Goal: Task Accomplishment & Management: Manage account settings

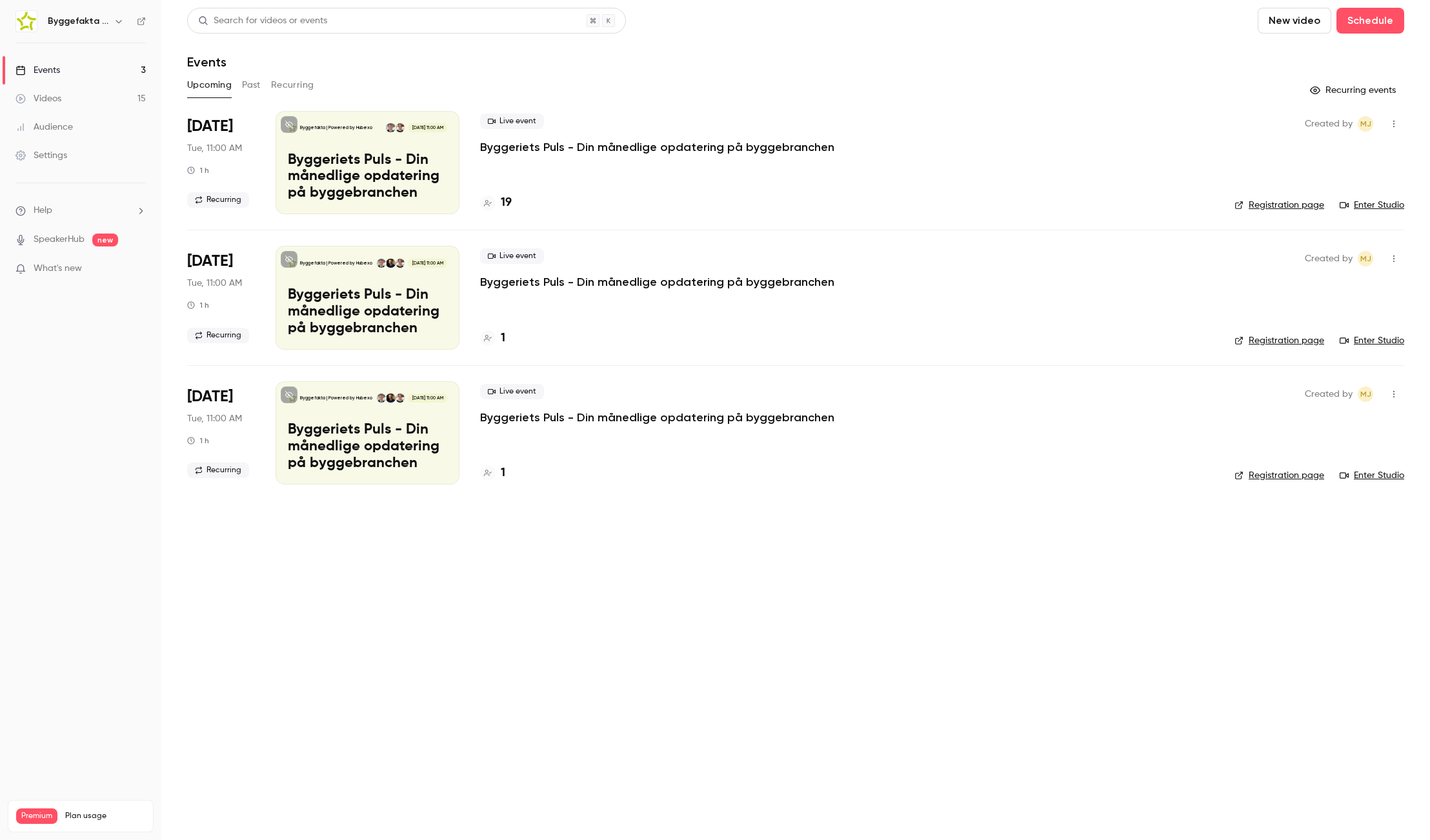
click at [117, 17] on icon "button" at bounding box center [119, 21] width 10 height 10
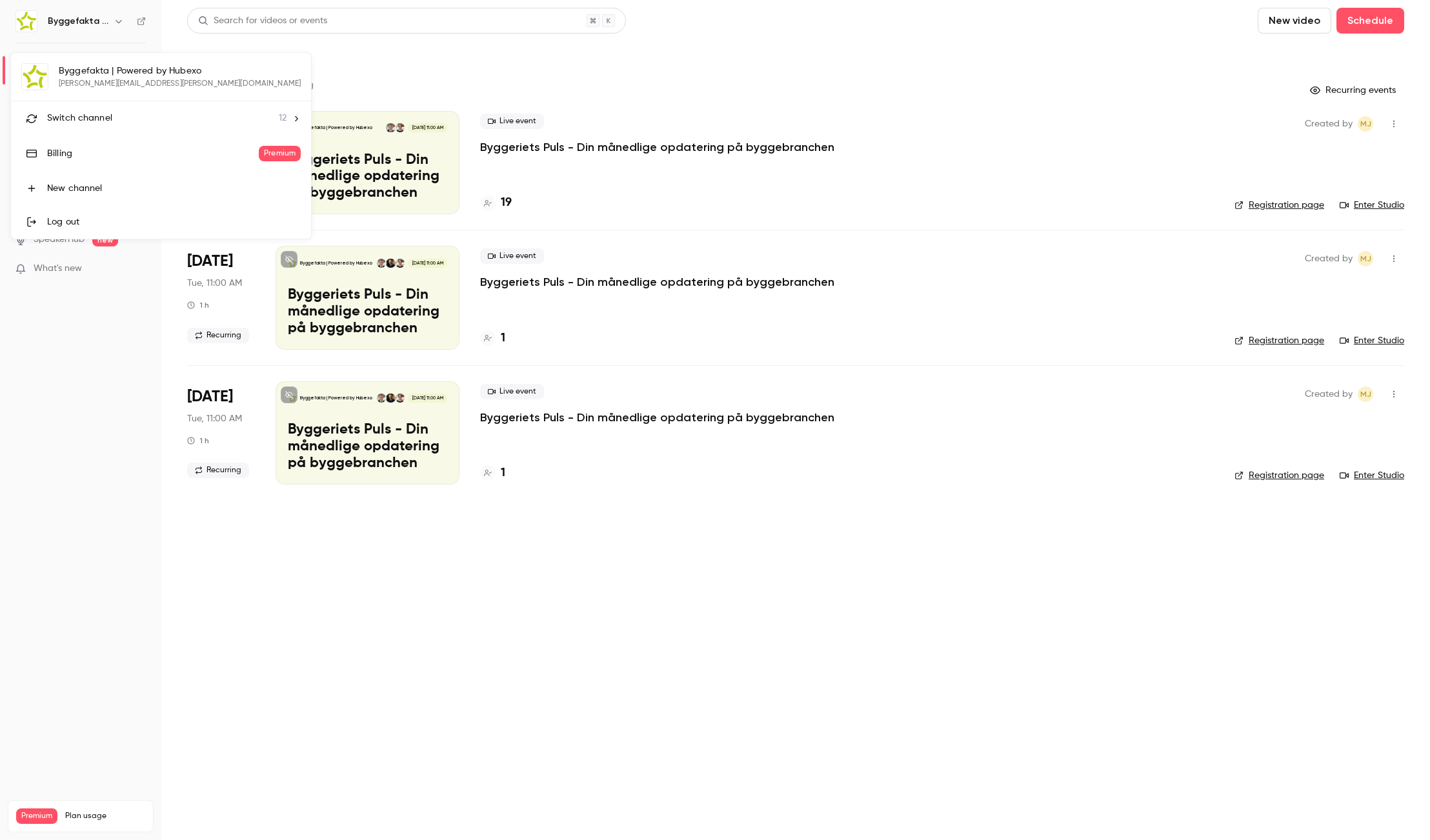
click at [663, 77] on div at bounding box center [715, 420] width 1430 height 840
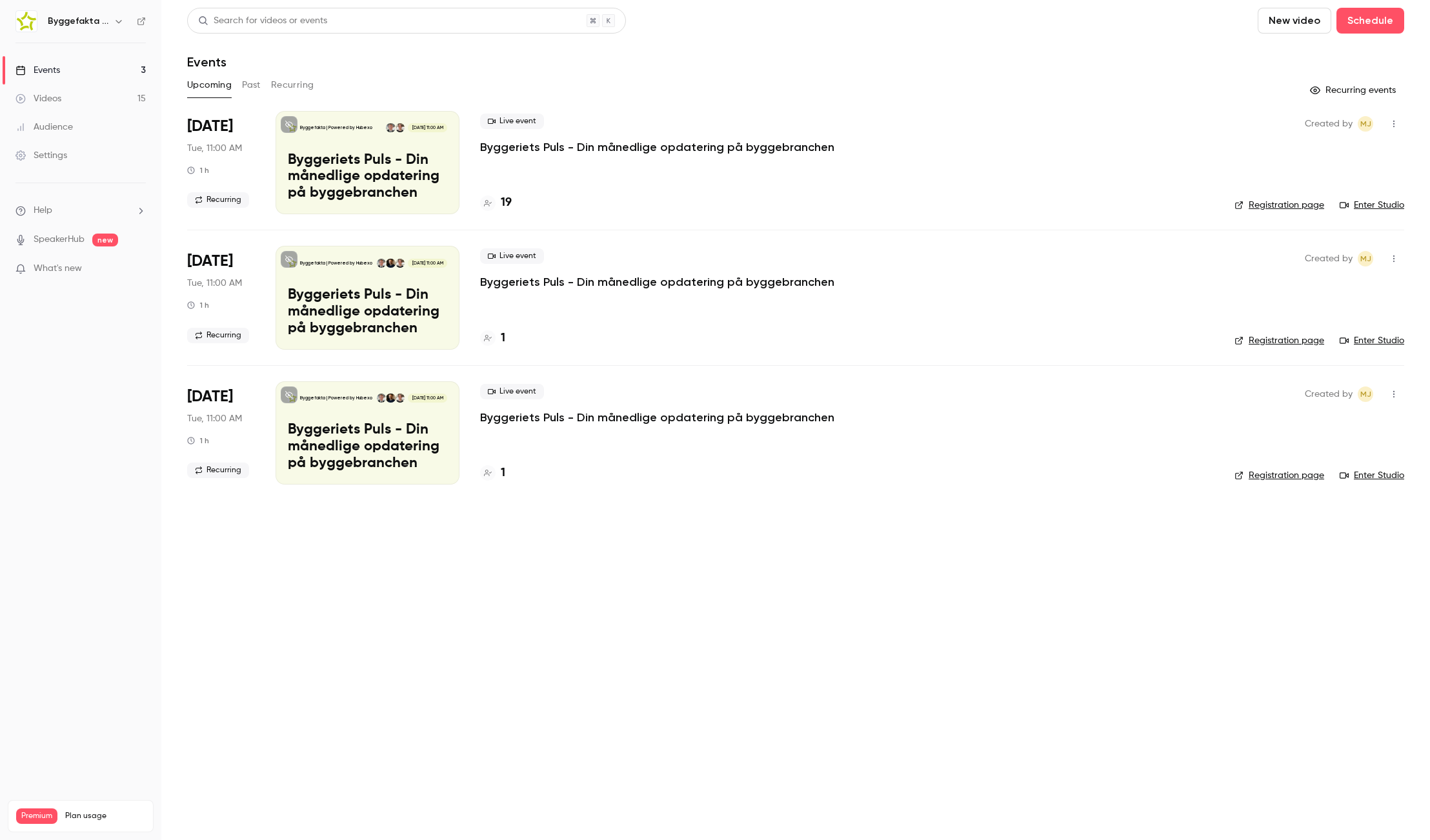
click at [118, 23] on icon "button" at bounding box center [119, 22] width 6 height 3
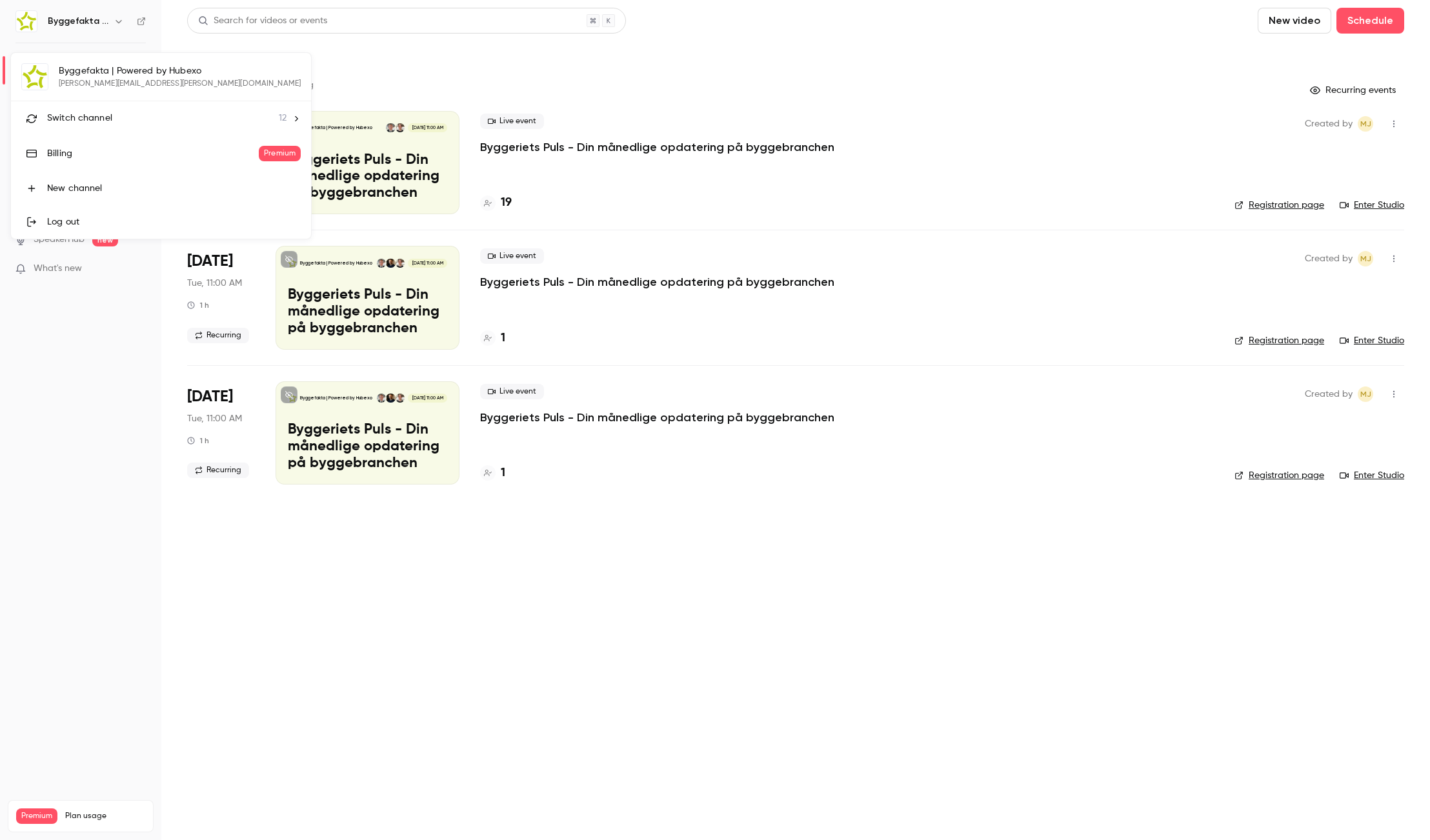
click at [116, 112] on div "Switch channel 12" at bounding box center [167, 118] width 239 height 14
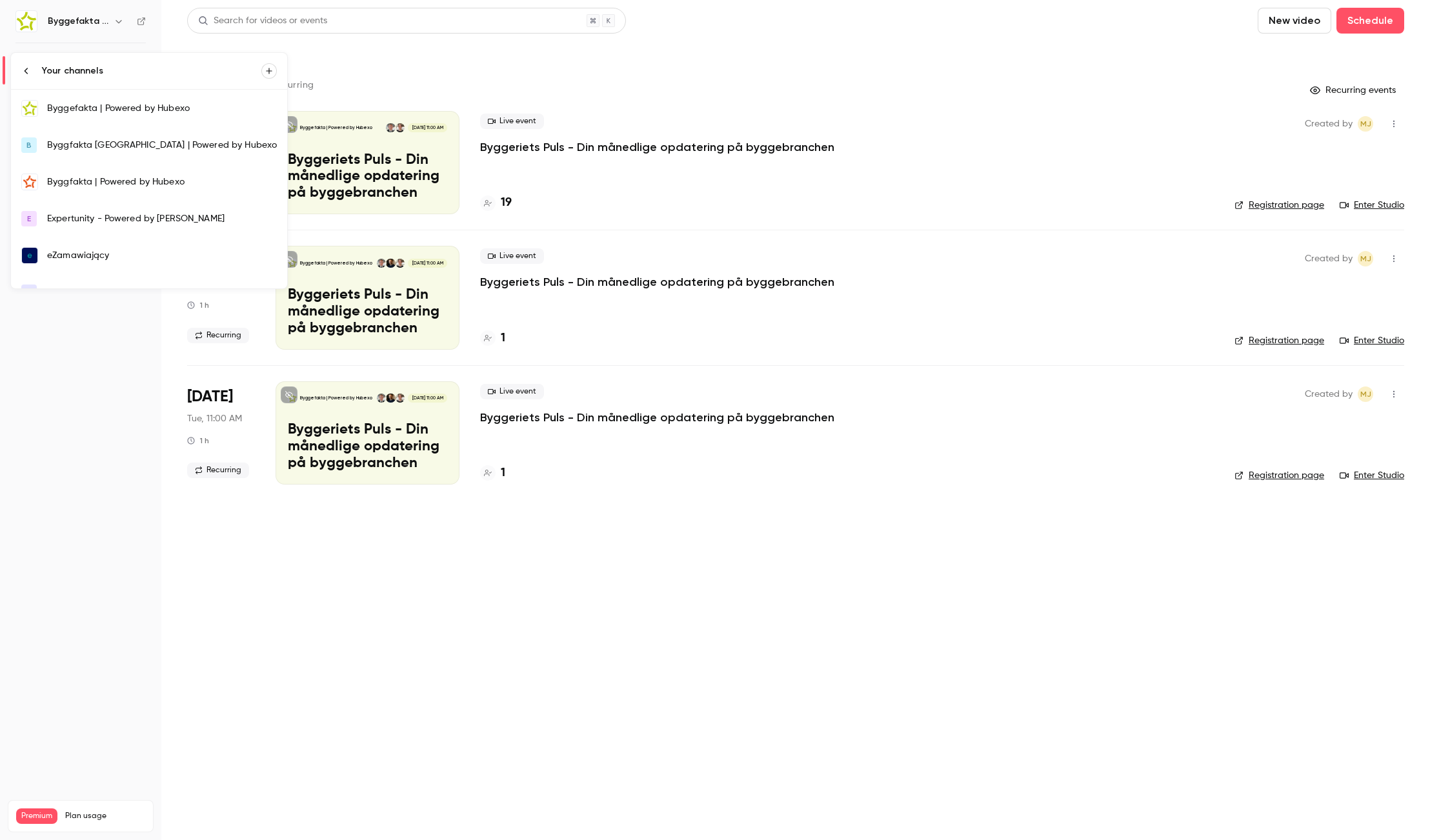
click at [778, 41] on div at bounding box center [715, 420] width 1430 height 840
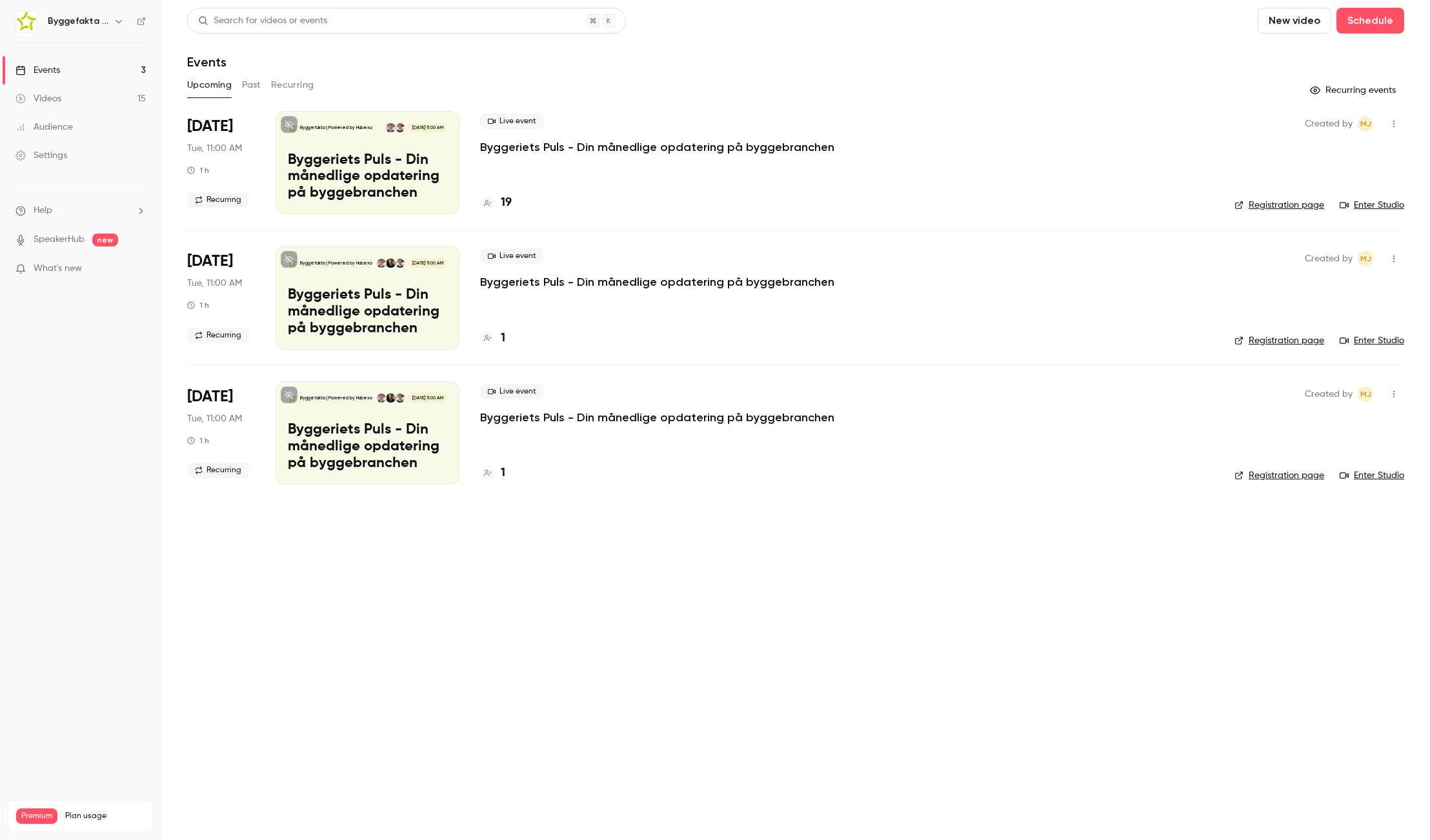
click at [145, 22] on icon at bounding box center [141, 21] width 9 height 9
drag, startPoint x: 151, startPoint y: 359, endPoint x: 152, endPoint y: 352, distance: 7.1
click at [151, 359] on nav "Byggefakta | Powered by Hubexo Events 3 Videos 15 Audience Settings Help Speake…" at bounding box center [81, 420] width 161 height 840
click at [119, 17] on icon "button" at bounding box center [119, 21] width 10 height 10
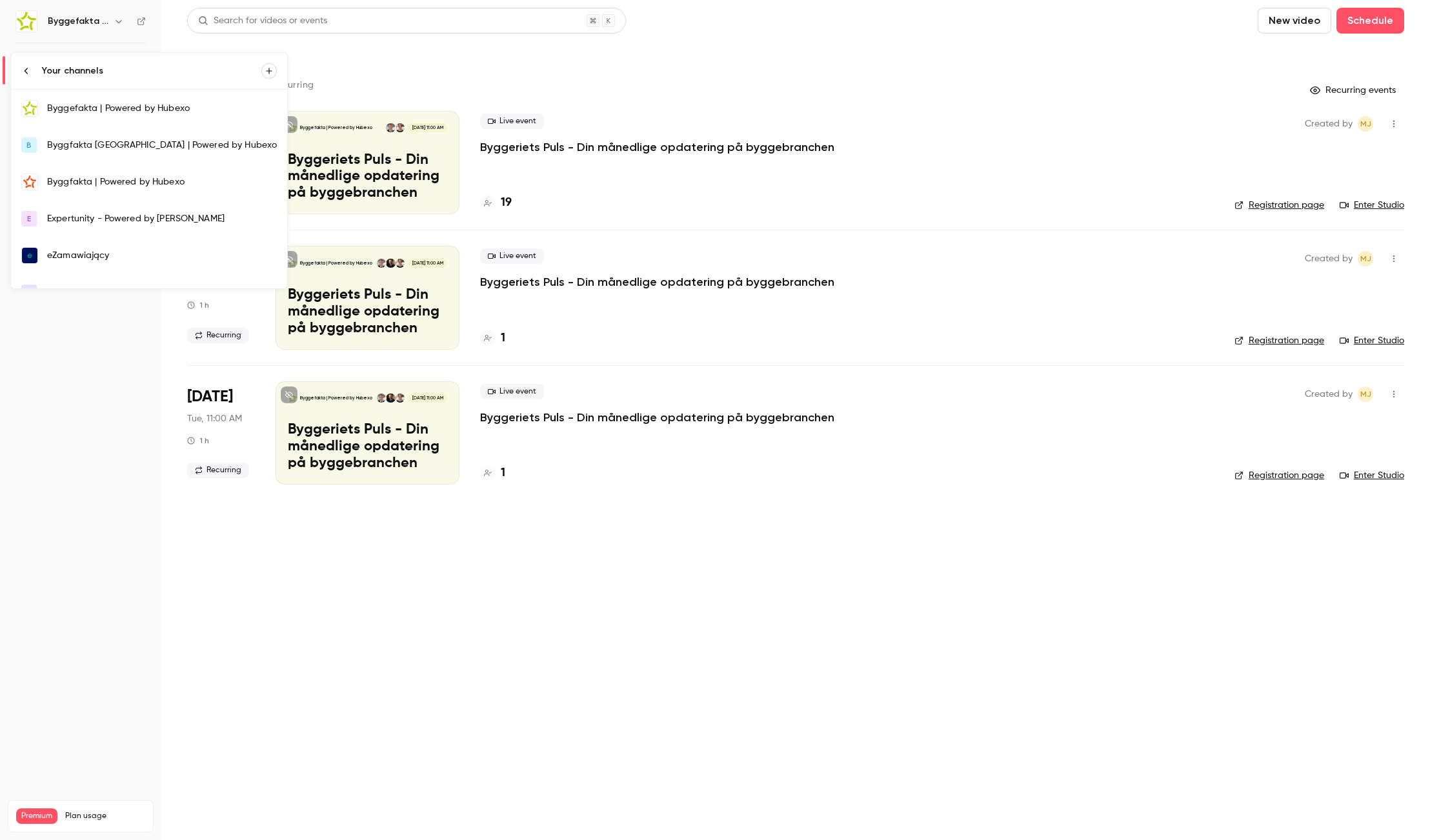
click at [23, 71] on icon at bounding box center [26, 71] width 10 height 10
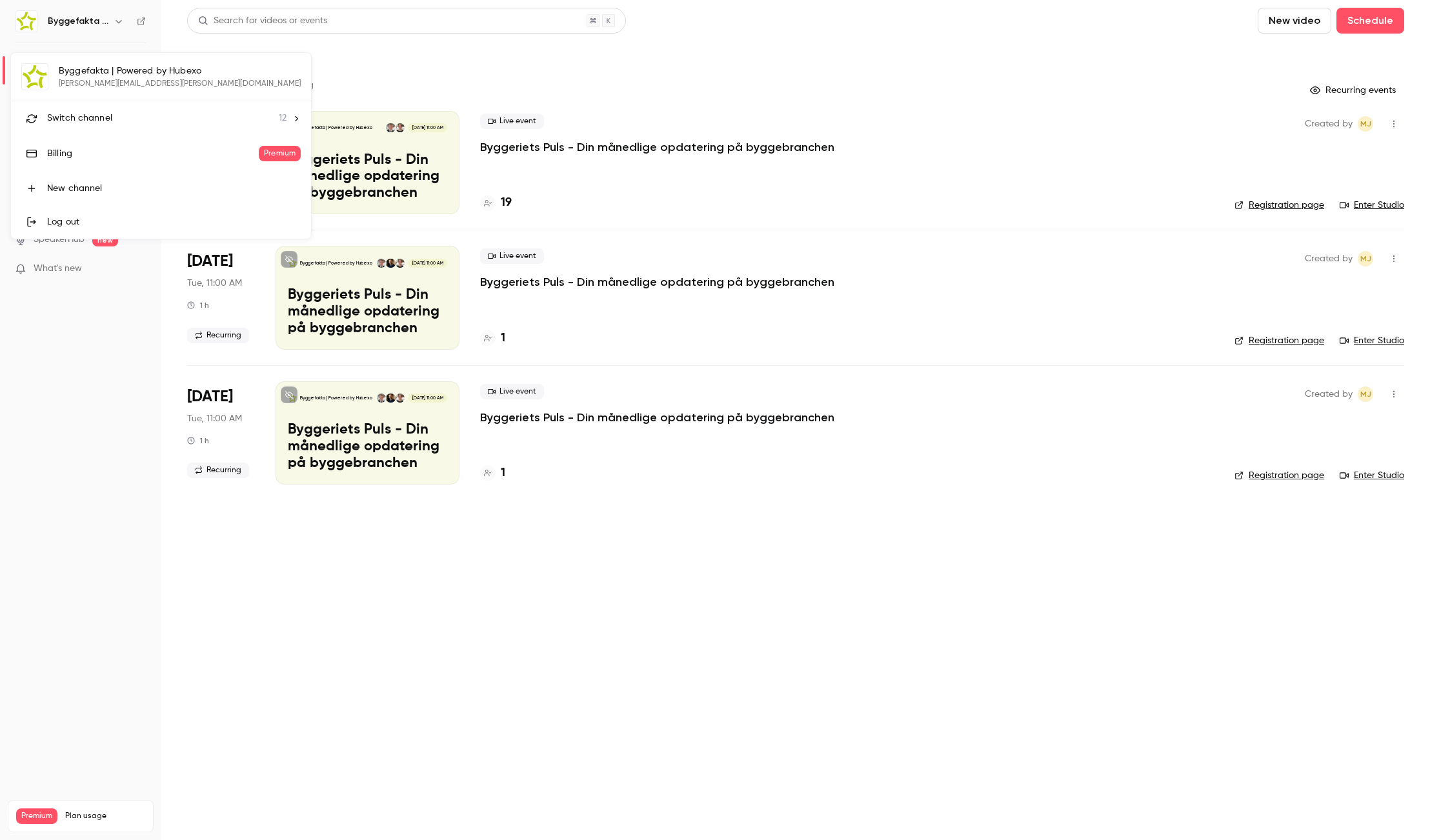
click at [101, 116] on span "Switch channel" at bounding box center [80, 118] width 65 height 14
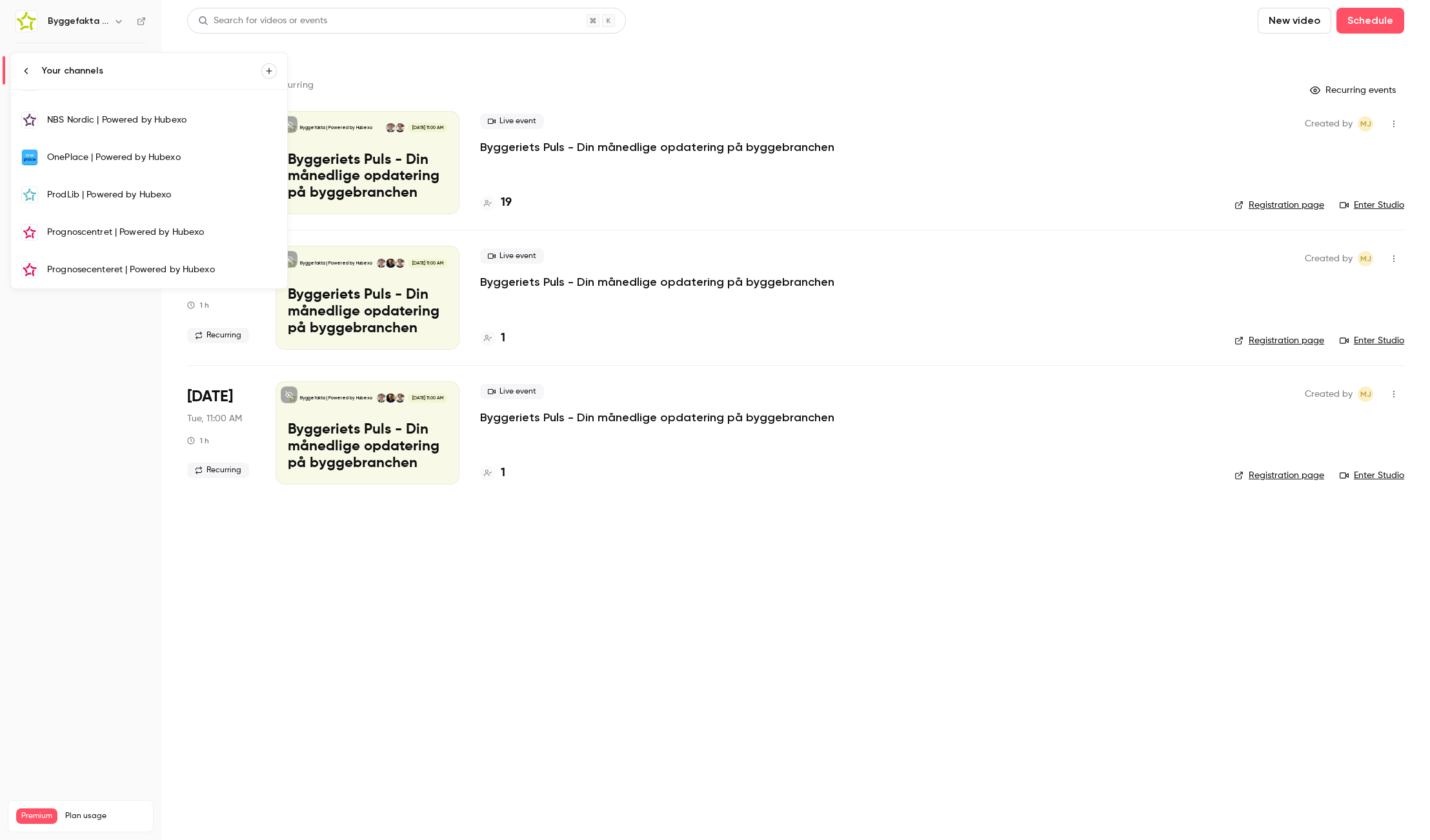
scroll to position [247, 0]
click at [265, 71] on icon "button" at bounding box center [269, 71] width 9 height 9
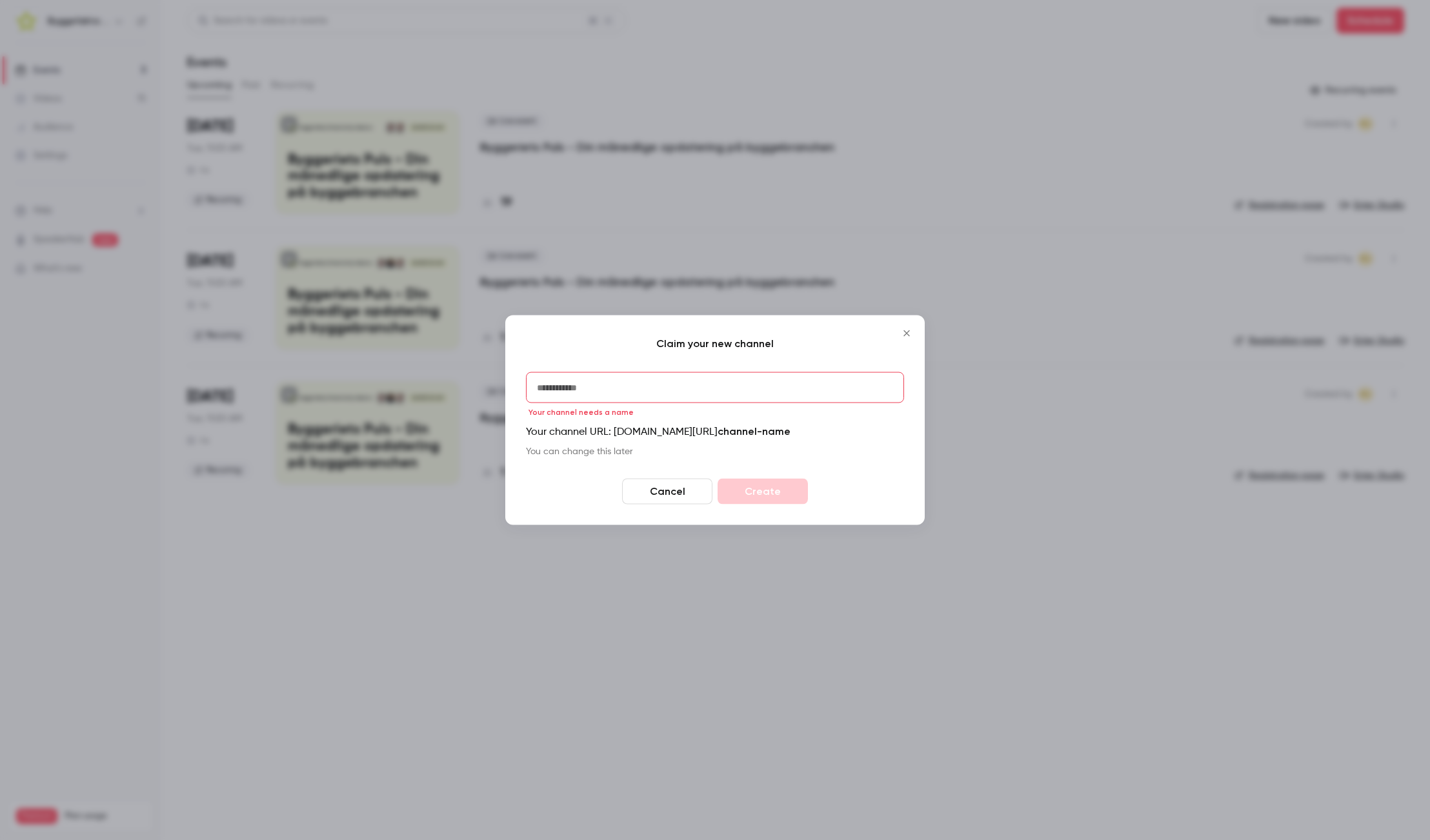
click at [670, 488] on button "Cancel" at bounding box center [667, 491] width 90 height 25
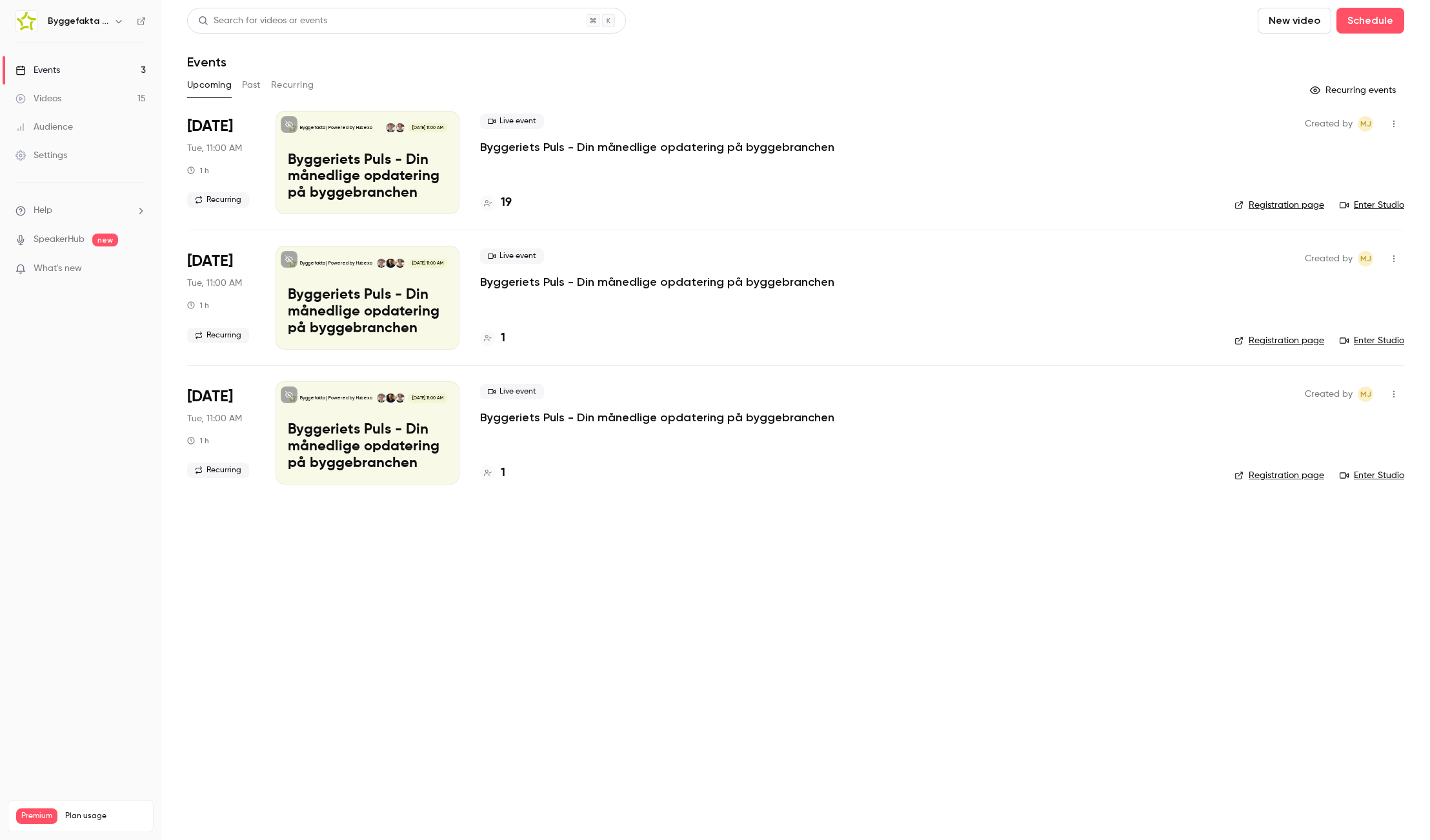
click at [117, 23] on icon "button" at bounding box center [119, 21] width 10 height 10
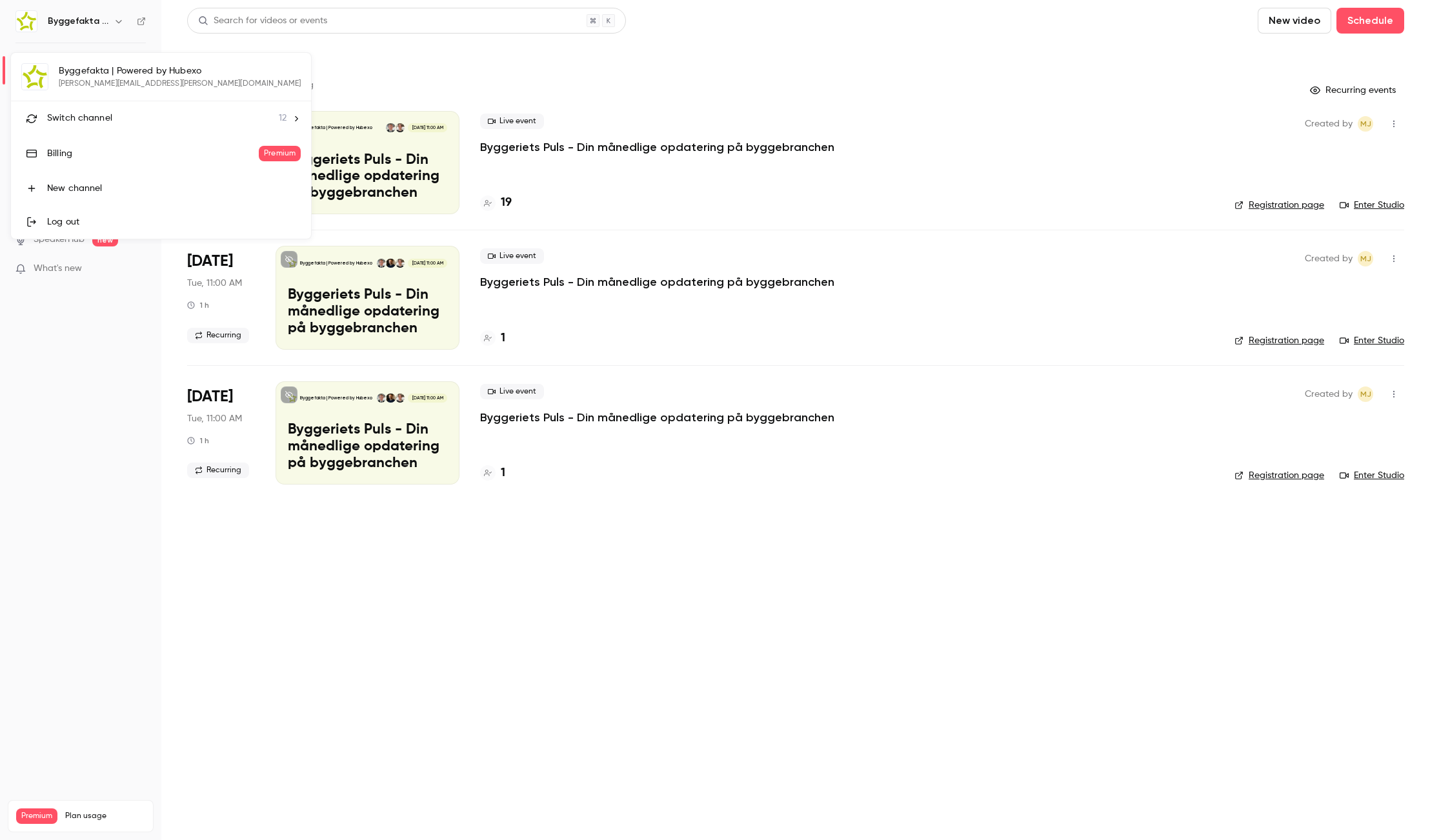
click at [116, 117] on div "Switch channel 12" at bounding box center [167, 118] width 239 height 14
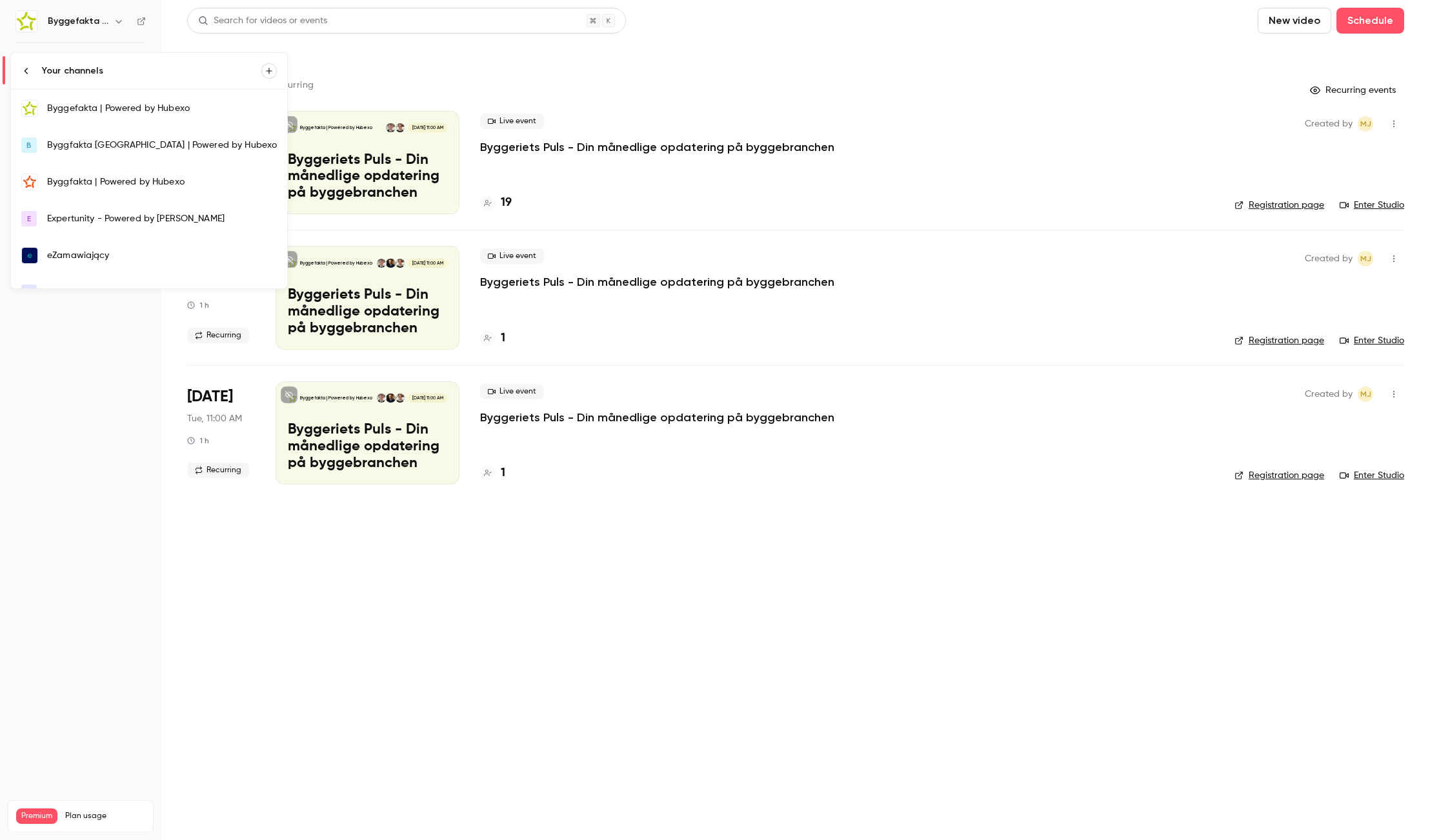
click at [94, 180] on div "Byggfakta | Powered by Hubexo" at bounding box center [162, 182] width 230 height 13
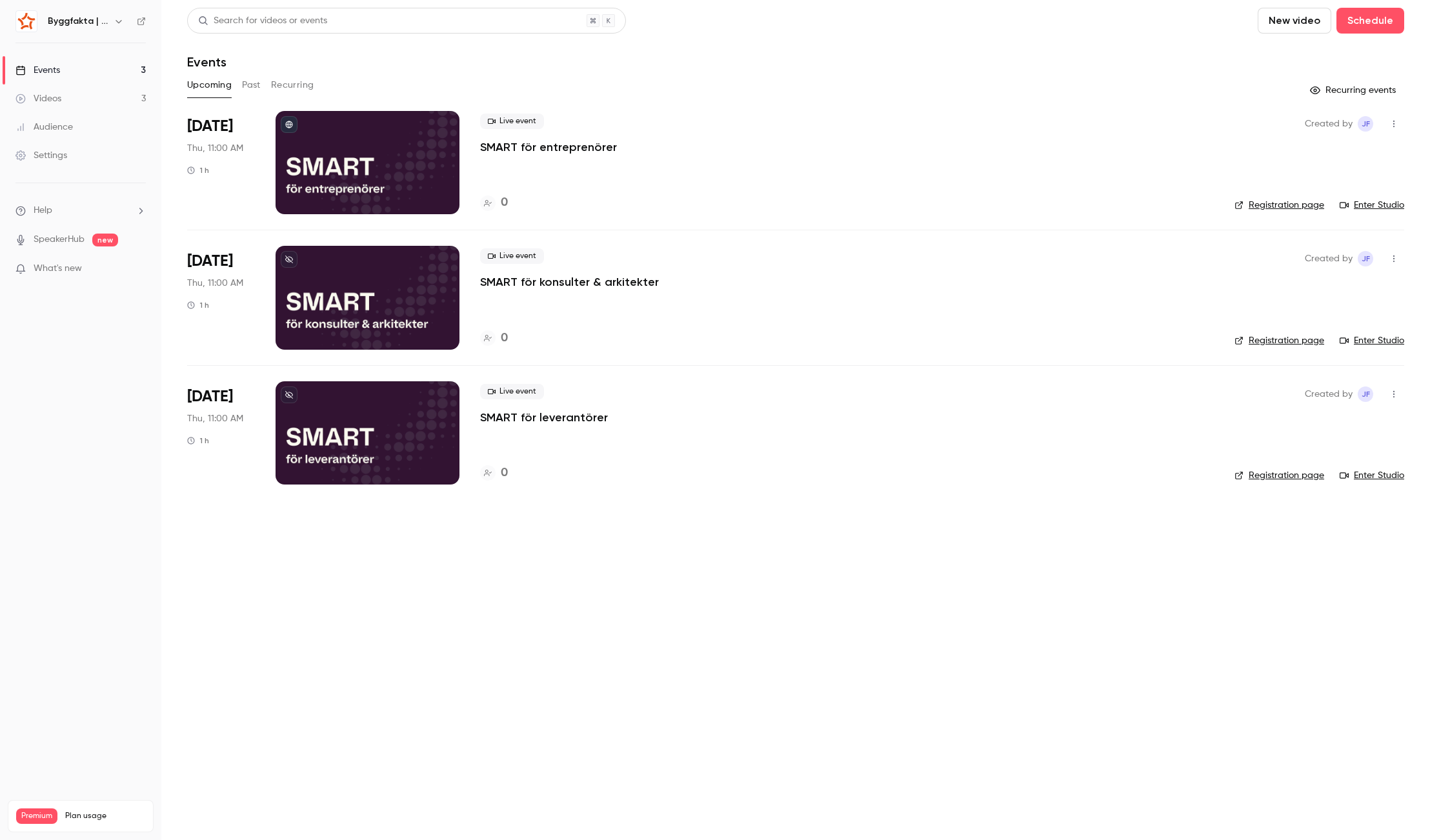
click at [123, 17] on icon "button" at bounding box center [119, 21] width 10 height 10
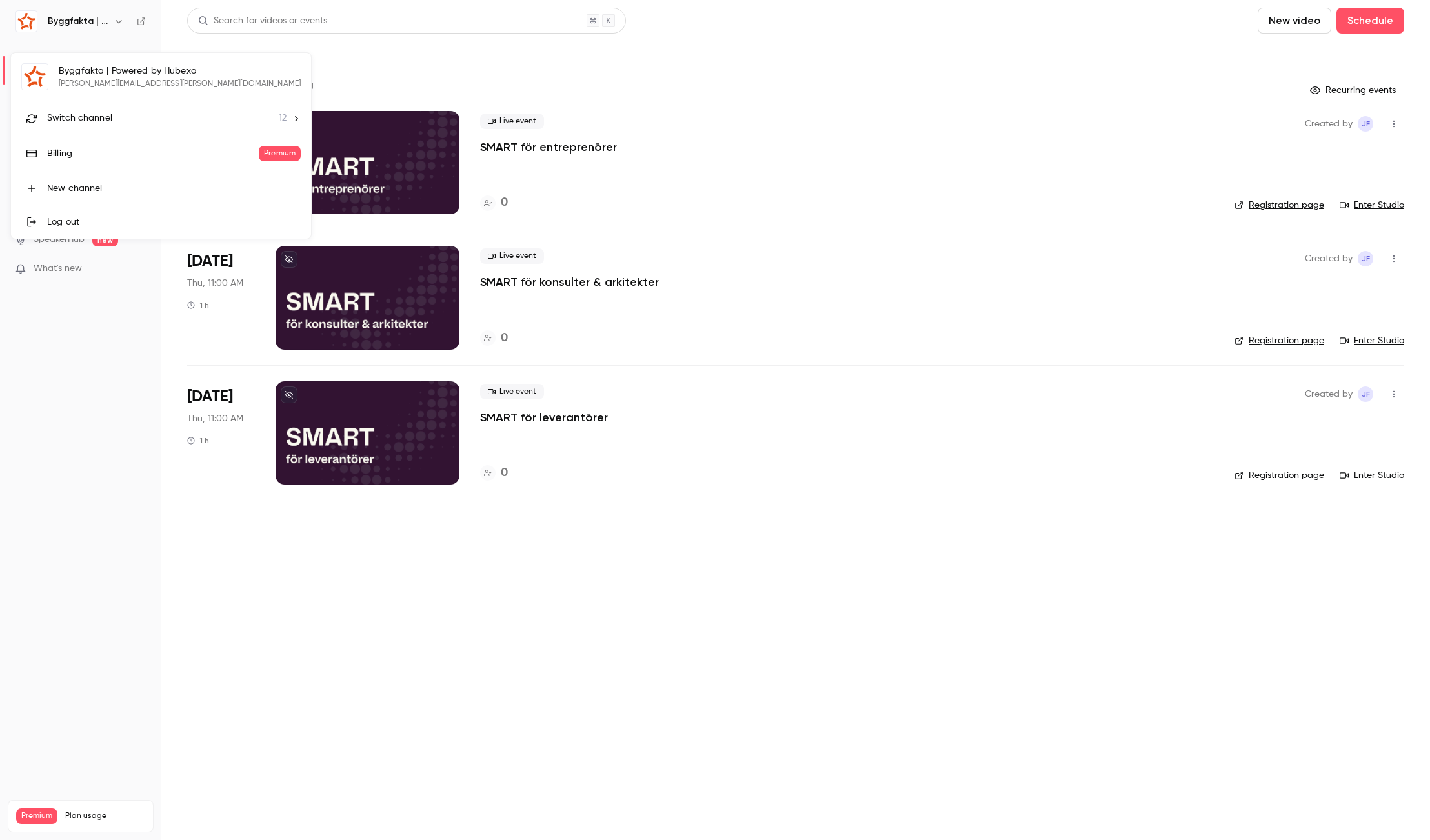
click at [111, 112] on div "Switch channel 12" at bounding box center [167, 118] width 239 height 14
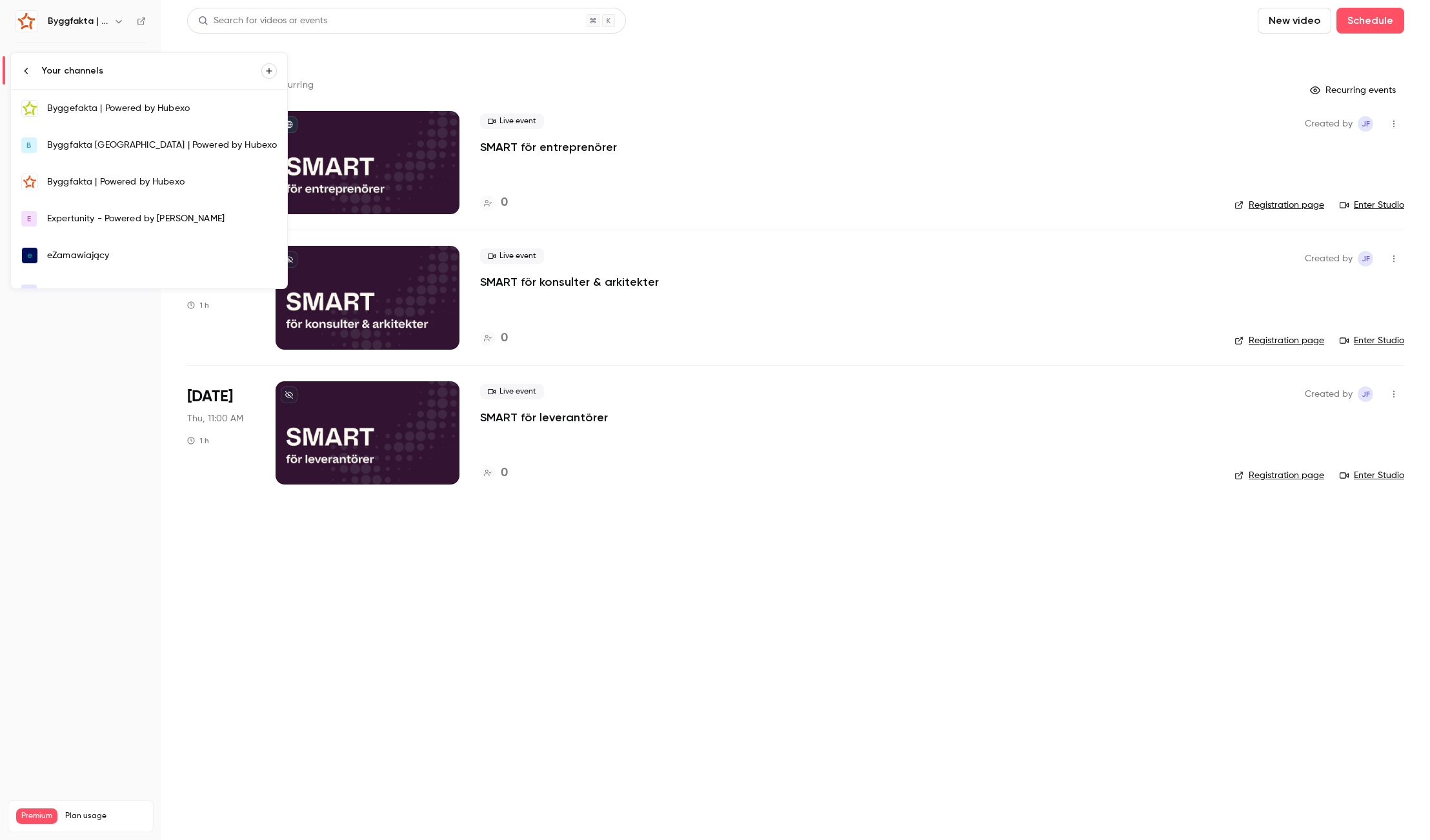
click at [122, 145] on div "Byggfakta [GEOGRAPHIC_DATA] | Powered by Hubexo" at bounding box center [162, 145] width 230 height 13
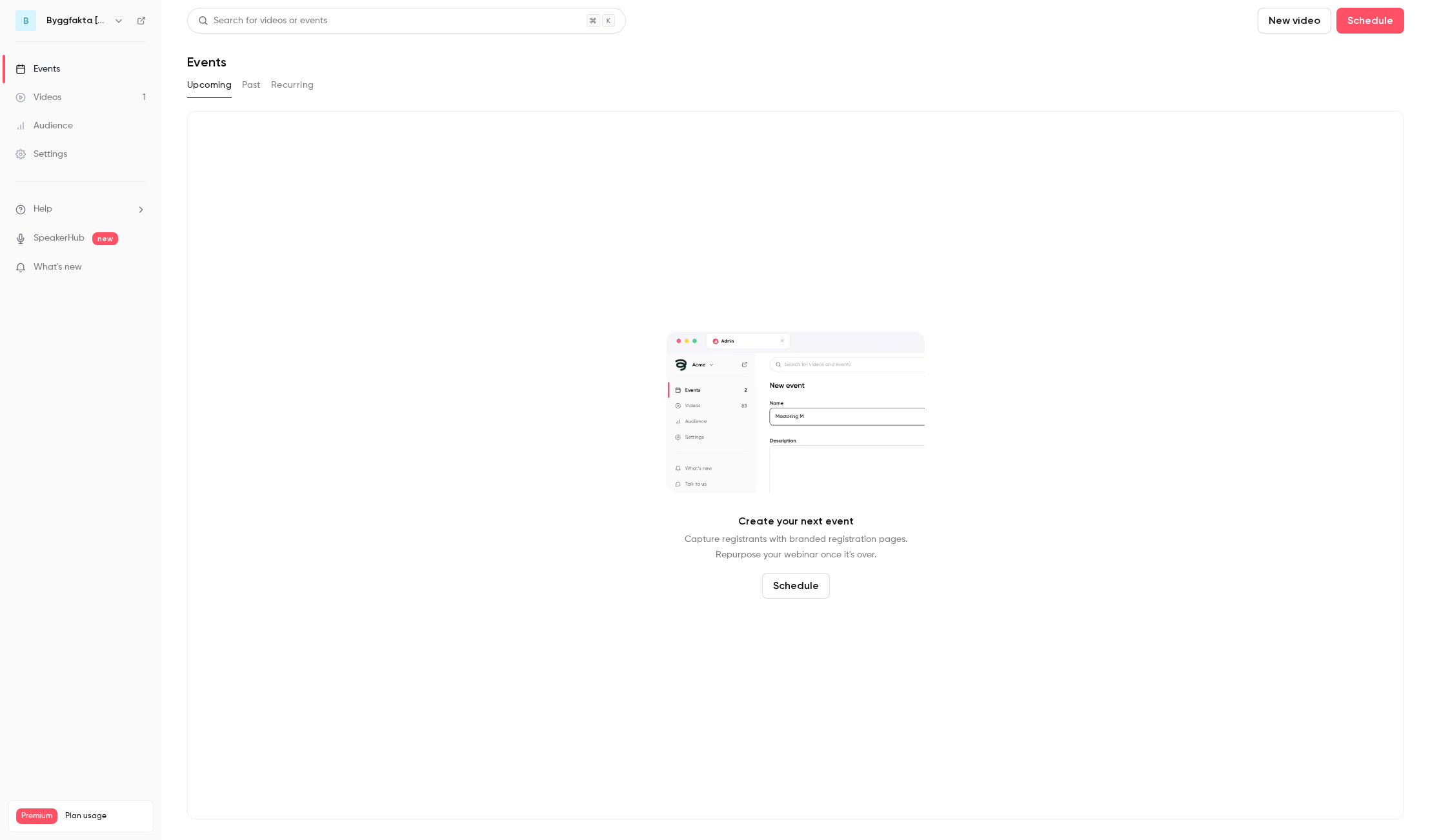
click at [116, 22] on icon "button" at bounding box center [119, 20] width 10 height 10
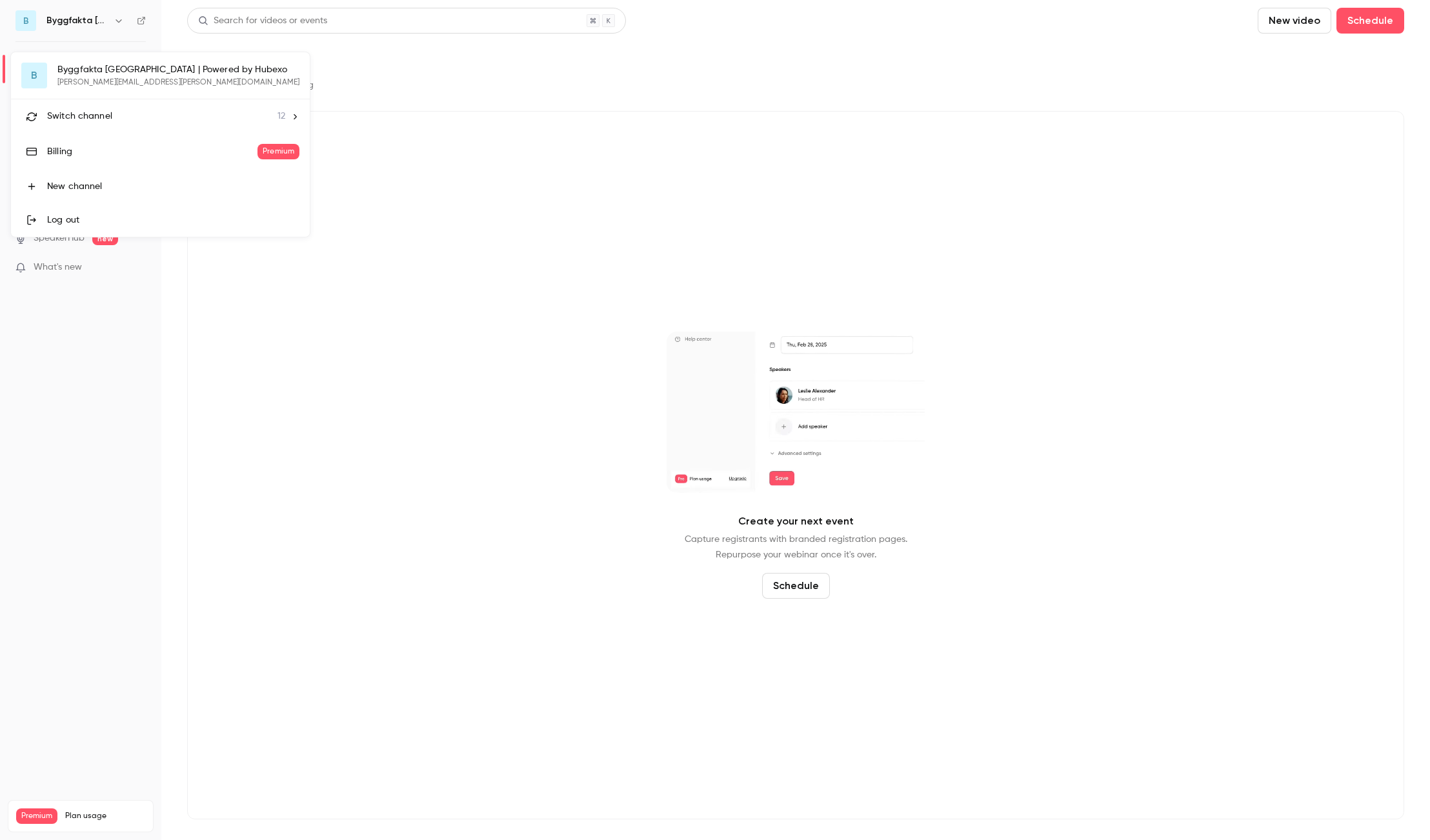
click at [116, 25] on div at bounding box center [715, 420] width 1430 height 840
click at [117, 23] on icon "button" at bounding box center [119, 20] width 10 height 10
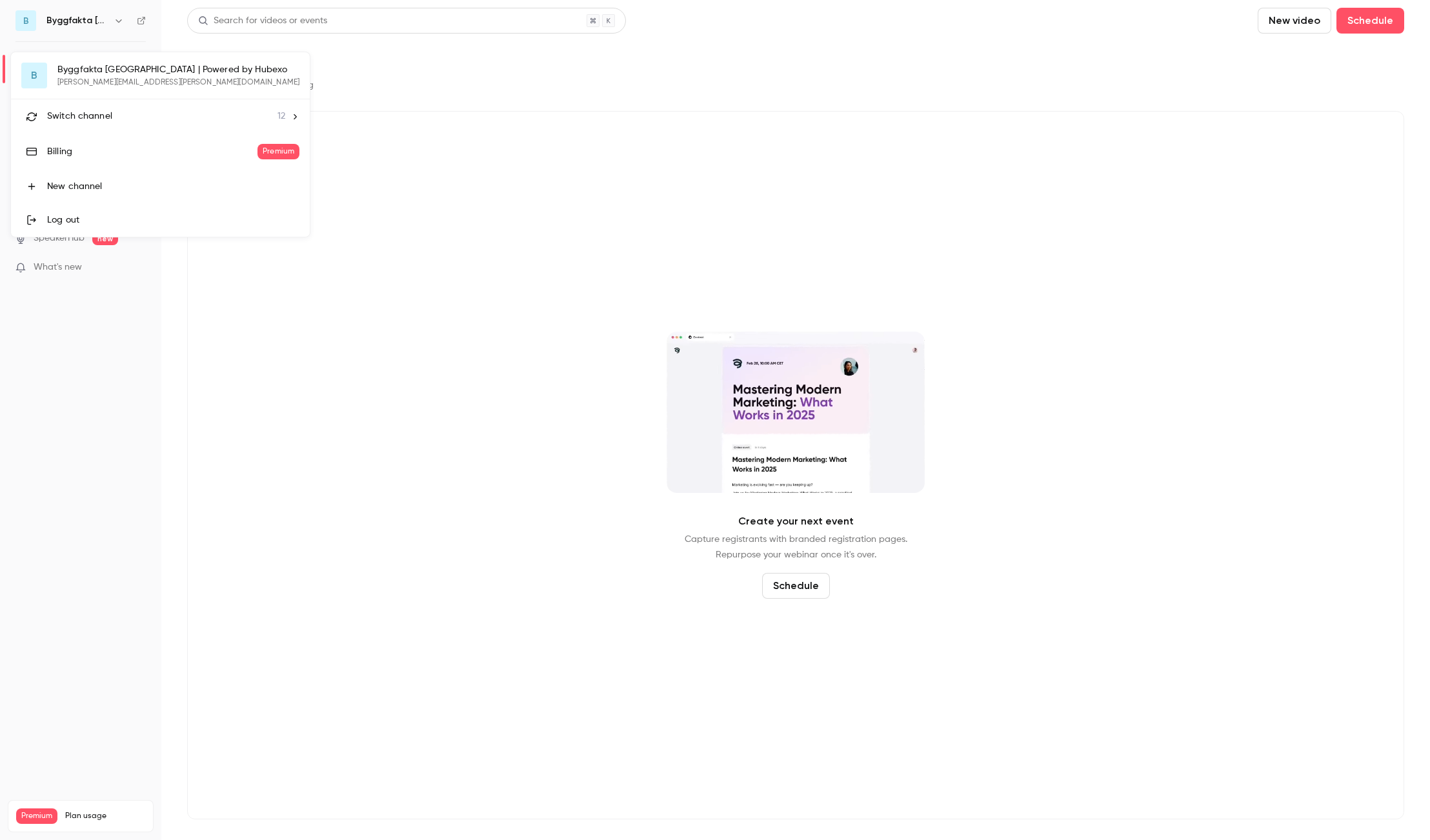
click at [117, 20] on div at bounding box center [715, 420] width 1430 height 840
click at [94, 20] on h6 "Byggfakta [GEOGRAPHIC_DATA] | Powered by Hubexo" at bounding box center [77, 21] width 62 height 13
click at [140, 21] on icon at bounding box center [141, 20] width 9 height 9
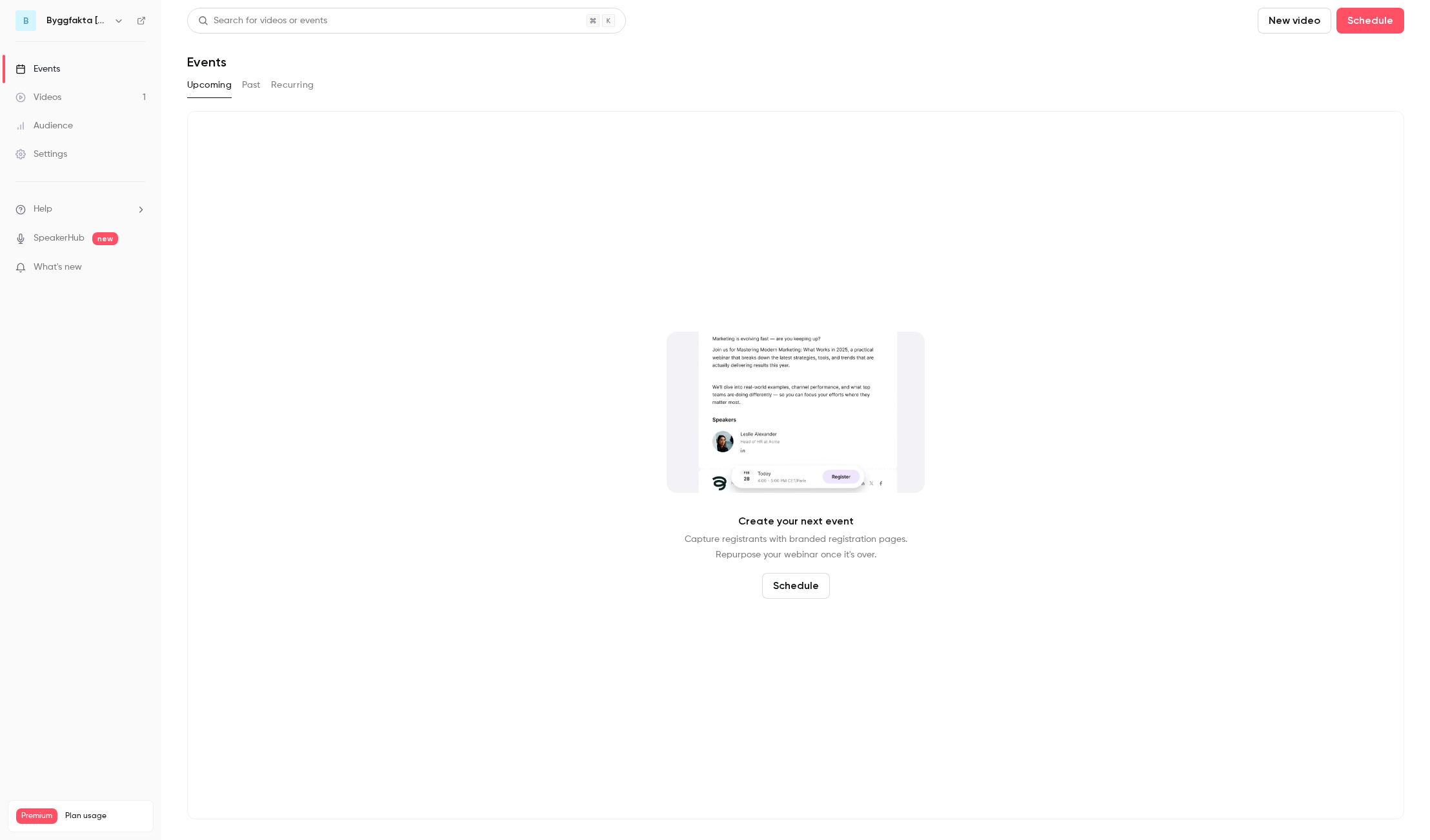
click at [76, 14] on div "Byggfakta [GEOGRAPHIC_DATA] | Powered by Hubexo" at bounding box center [87, 20] width 80 height 15
click at [76, 22] on h6 "Byggfakta [GEOGRAPHIC_DATA] | Powered by Hubexo" at bounding box center [77, 21] width 62 height 13
click at [117, 17] on icon "button" at bounding box center [119, 20] width 10 height 10
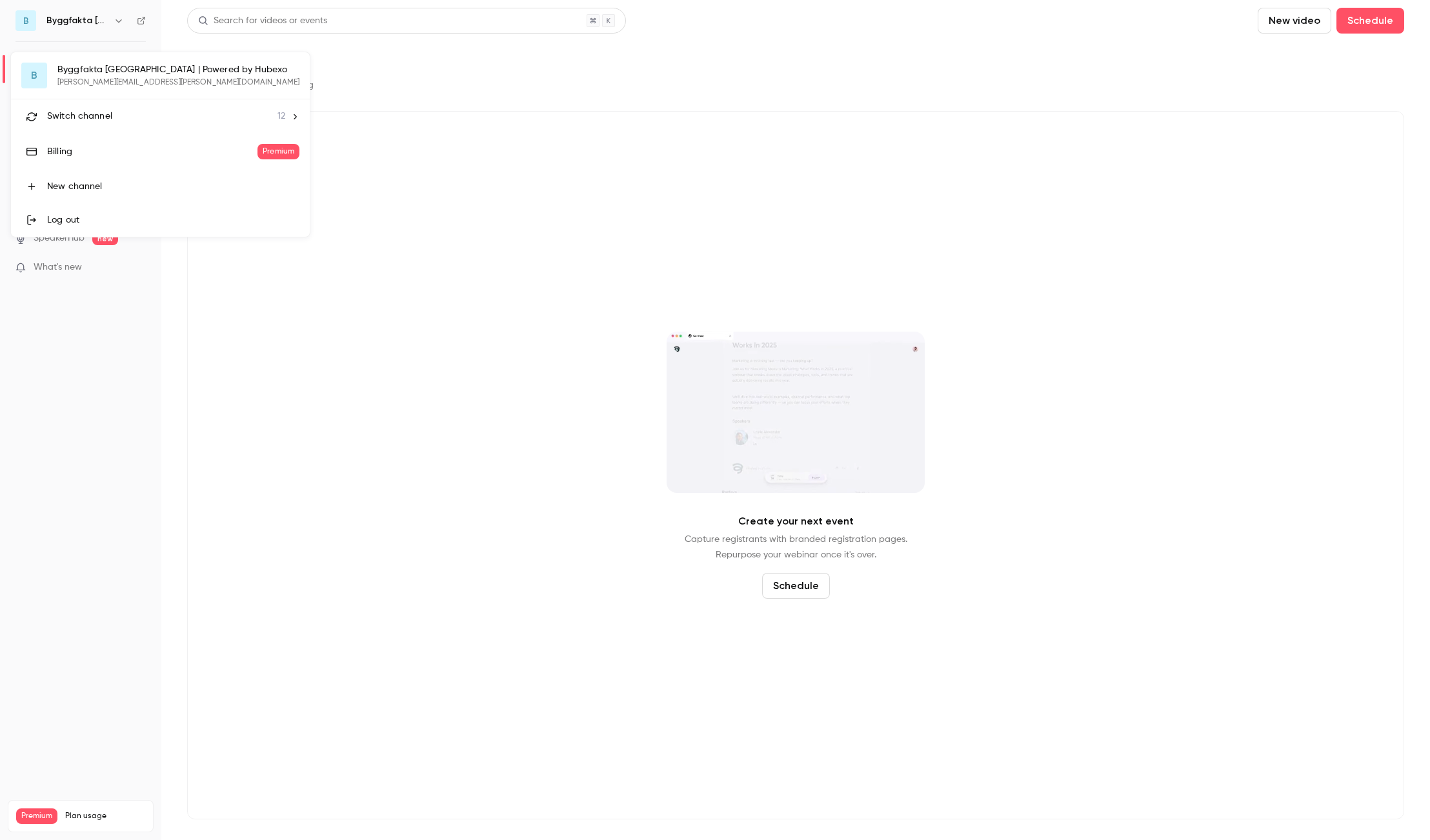
click at [77, 180] on li "New channel" at bounding box center [160, 186] width 299 height 33
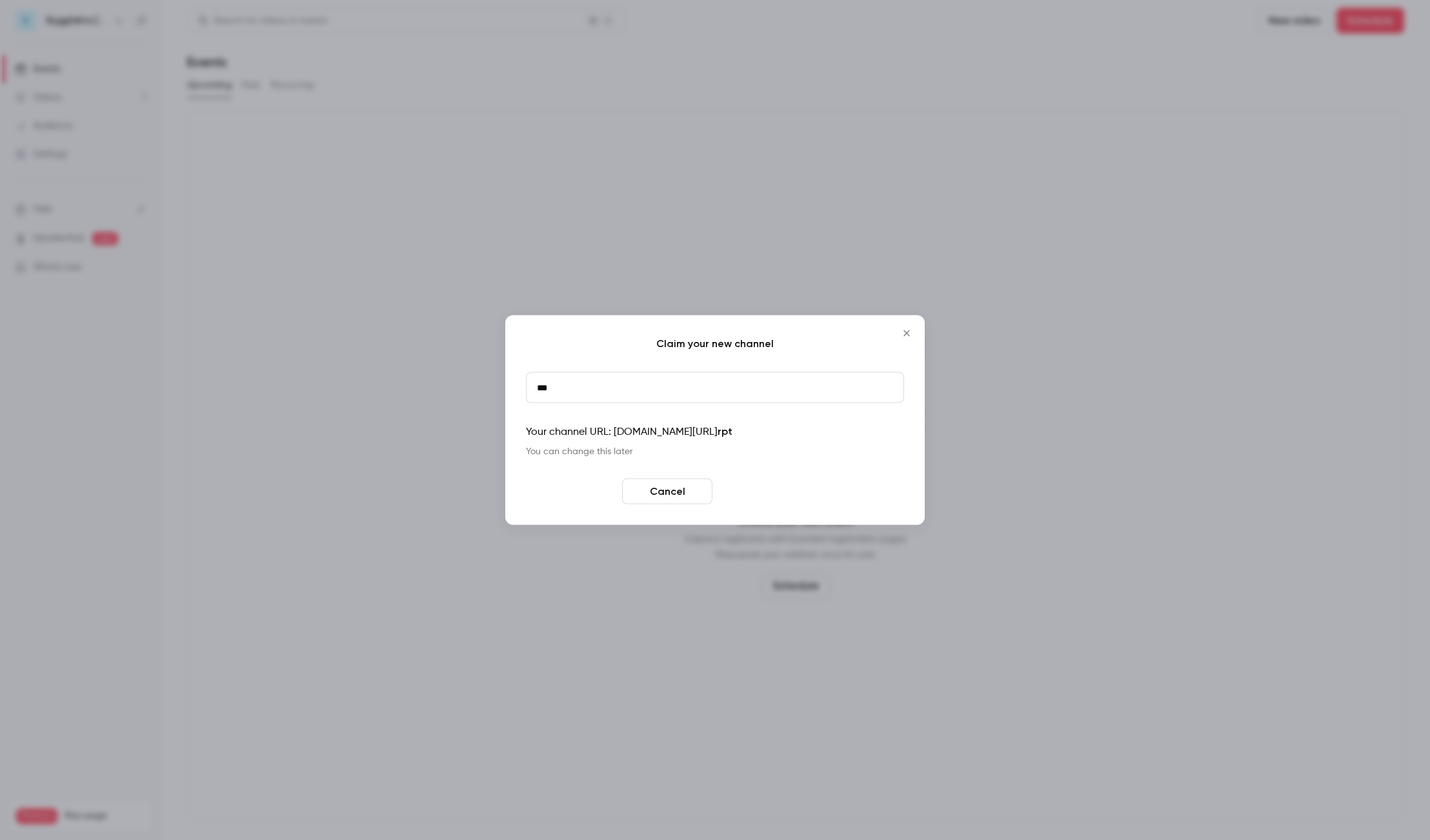
type input "***"
click at [748, 489] on button "Create" at bounding box center [763, 491] width 90 height 25
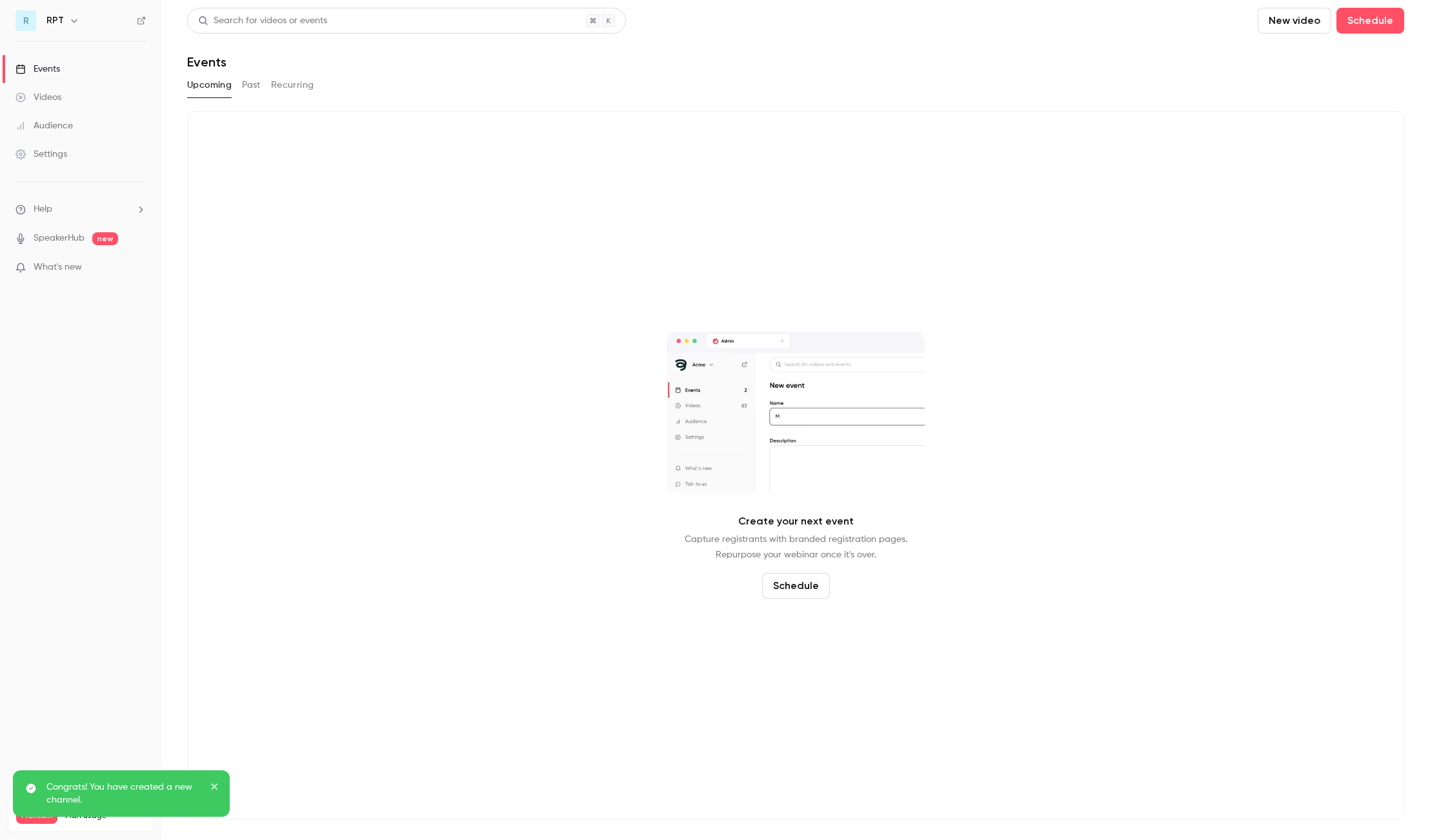
click at [75, 23] on icon "button" at bounding box center [74, 20] width 10 height 10
click at [108, 116] on span "Switch channel" at bounding box center [80, 116] width 65 height 14
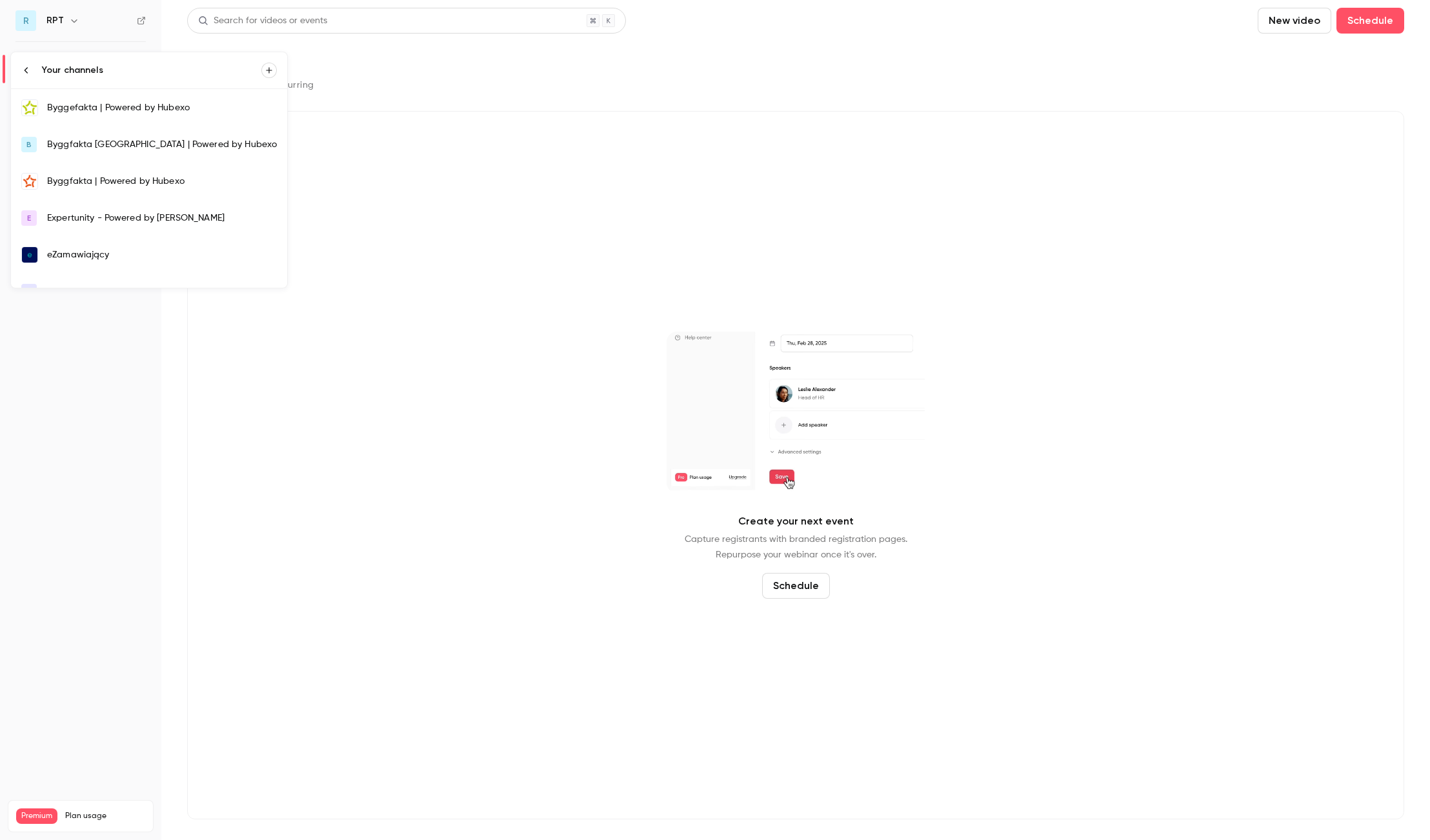
click at [69, 25] on div at bounding box center [715, 420] width 1430 height 840
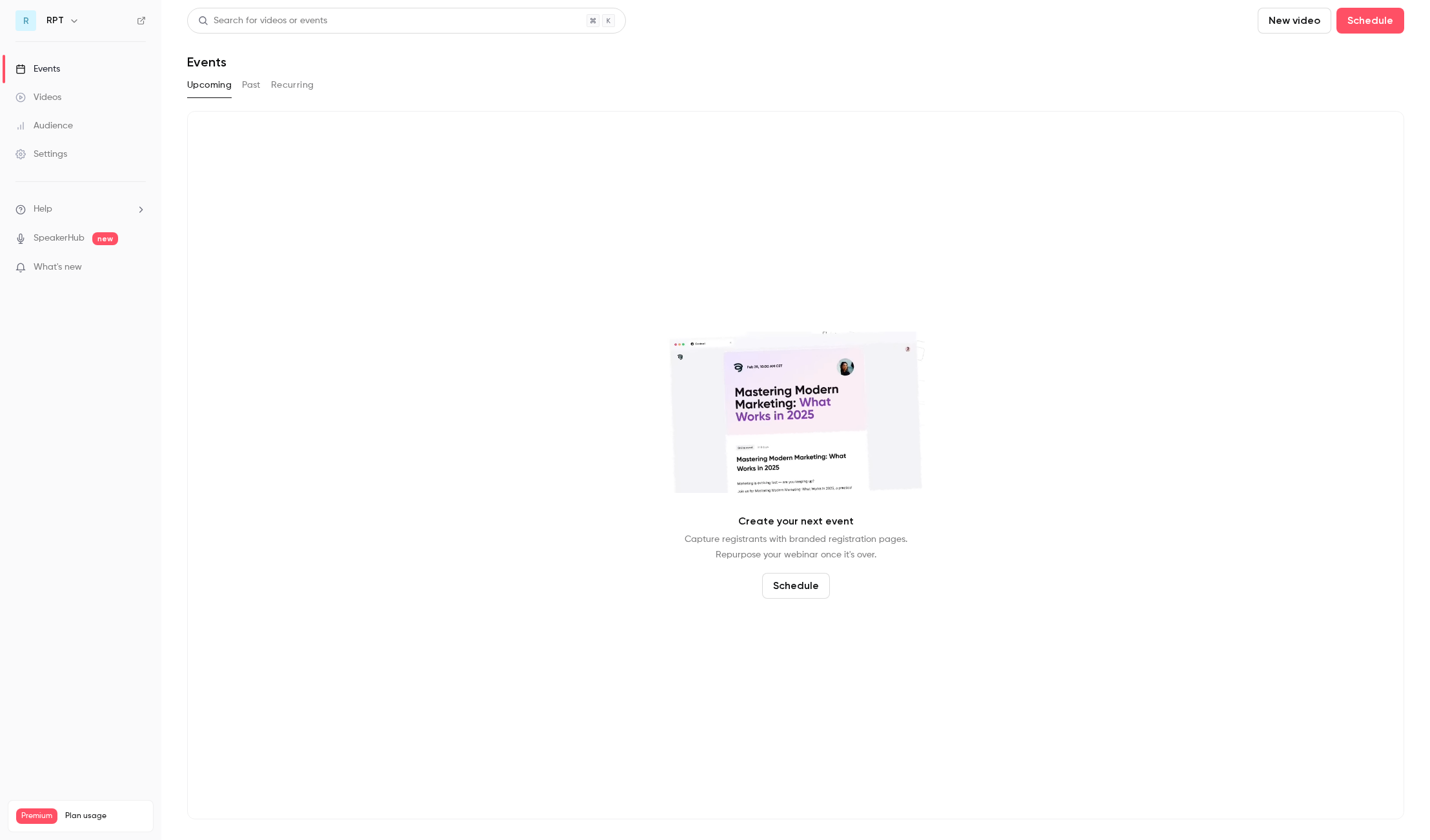
click at [70, 22] on icon "button" at bounding box center [74, 20] width 10 height 10
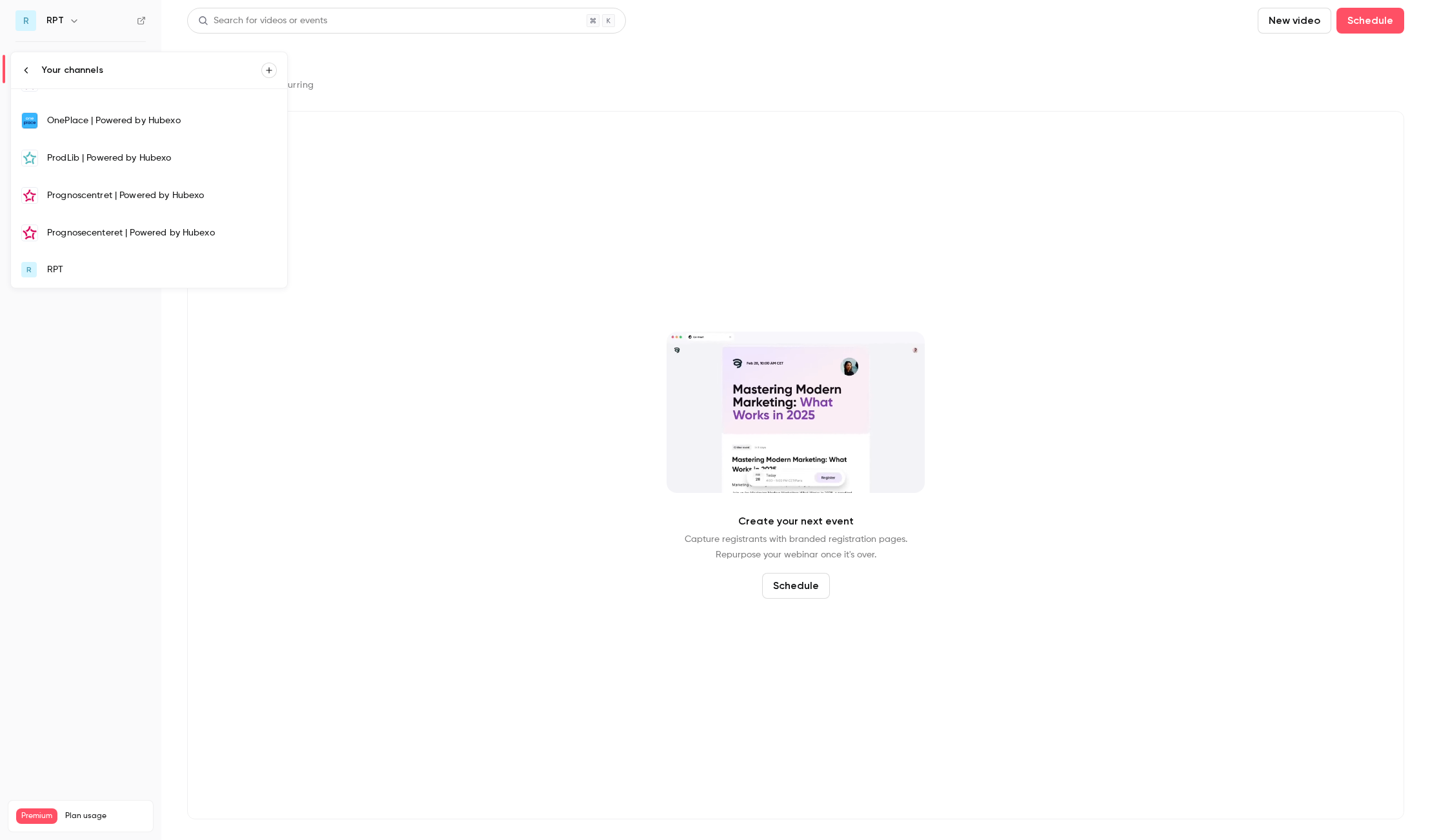
scroll to position [283, 0]
click at [115, 252] on link "R RPT" at bounding box center [149, 270] width 276 height 36
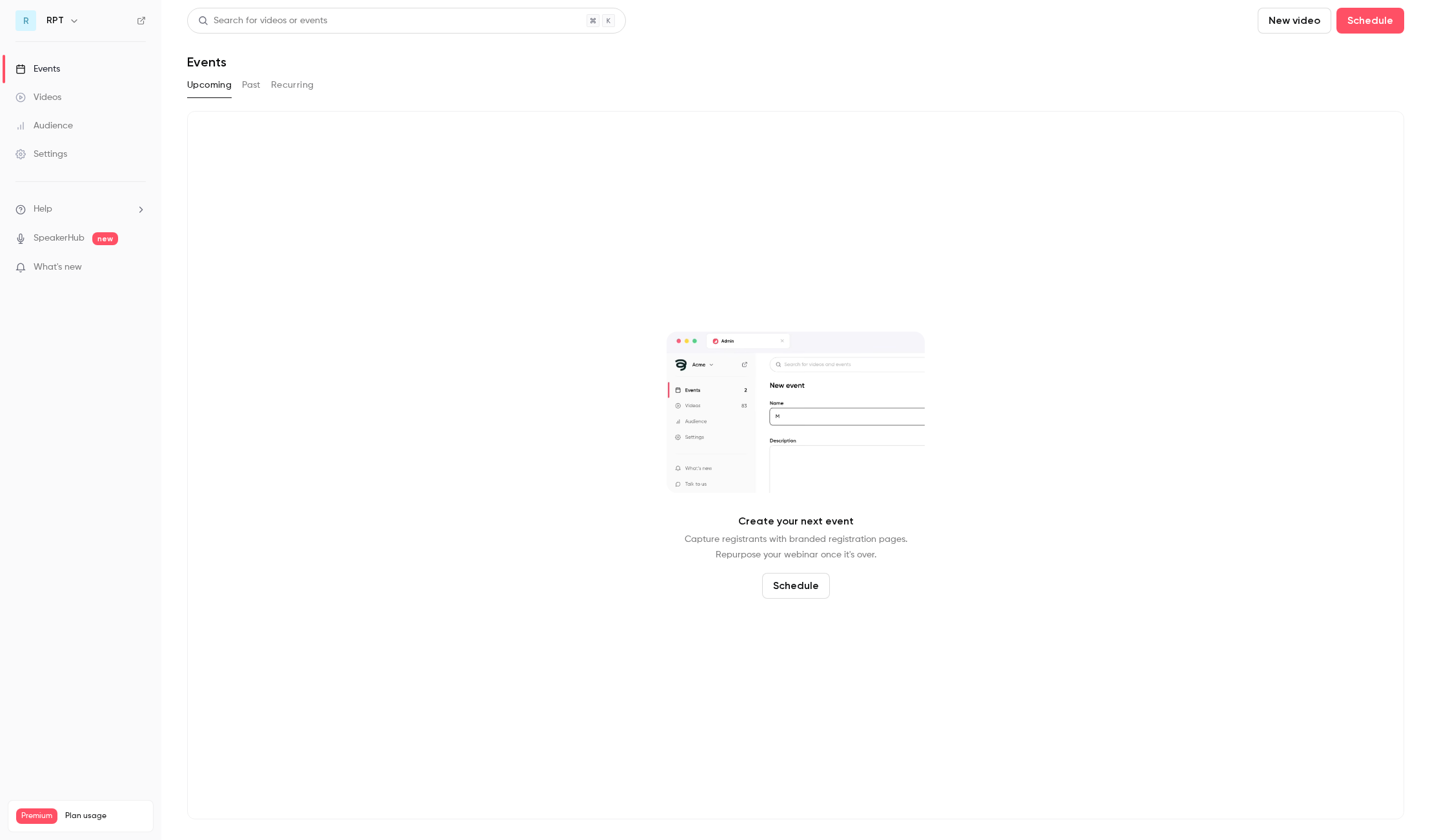
click at [58, 156] on div "Settings" at bounding box center [41, 154] width 52 height 13
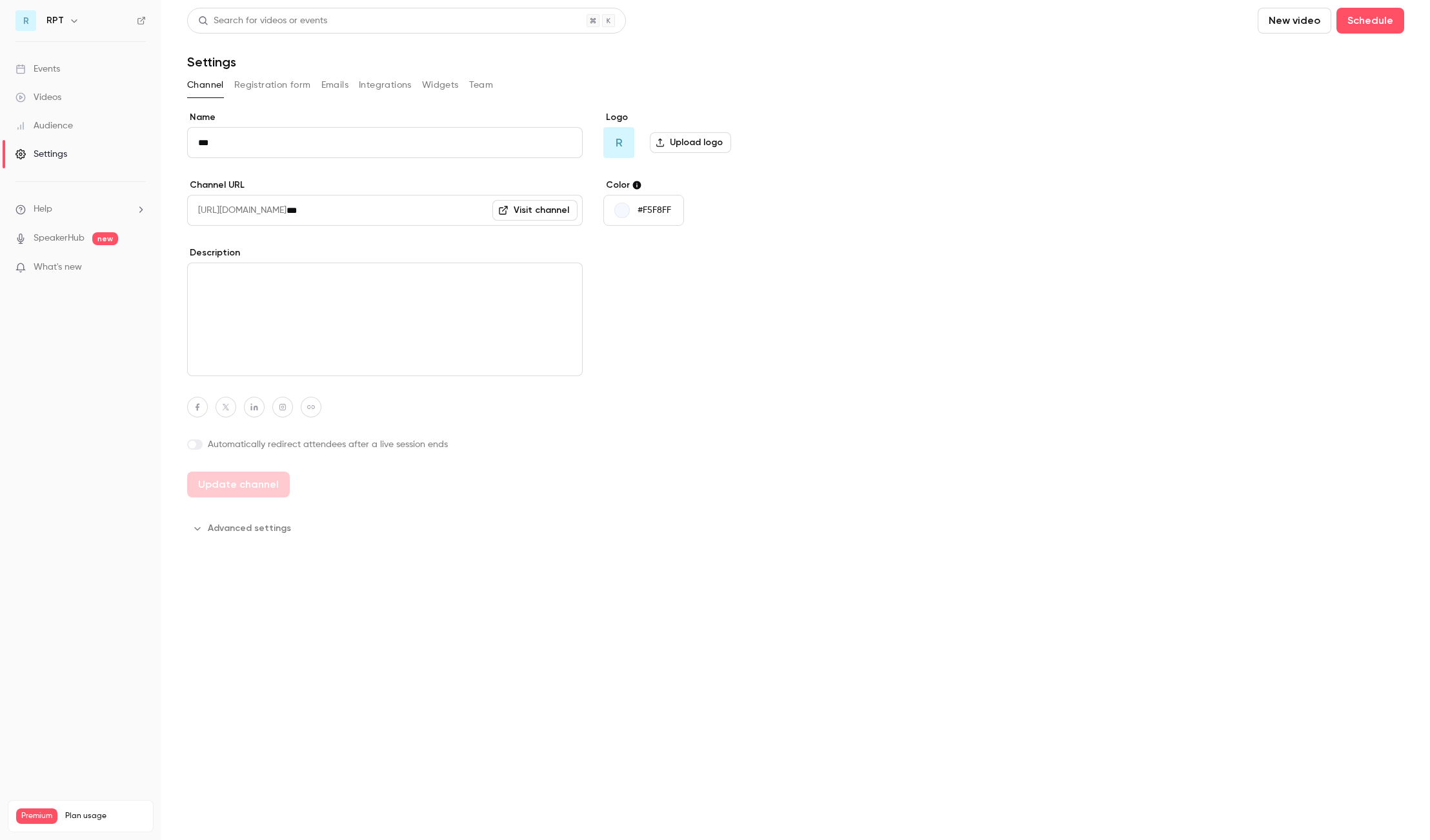
click at [255, 150] on input "***" at bounding box center [385, 143] width 396 height 31
click at [1052, 129] on div "**********" at bounding box center [795, 325] width 1217 height 428
click at [270, 485] on button "Update channel" at bounding box center [238, 484] width 103 height 25
type input "**********"
click at [118, 20] on icon "button" at bounding box center [119, 20] width 10 height 10
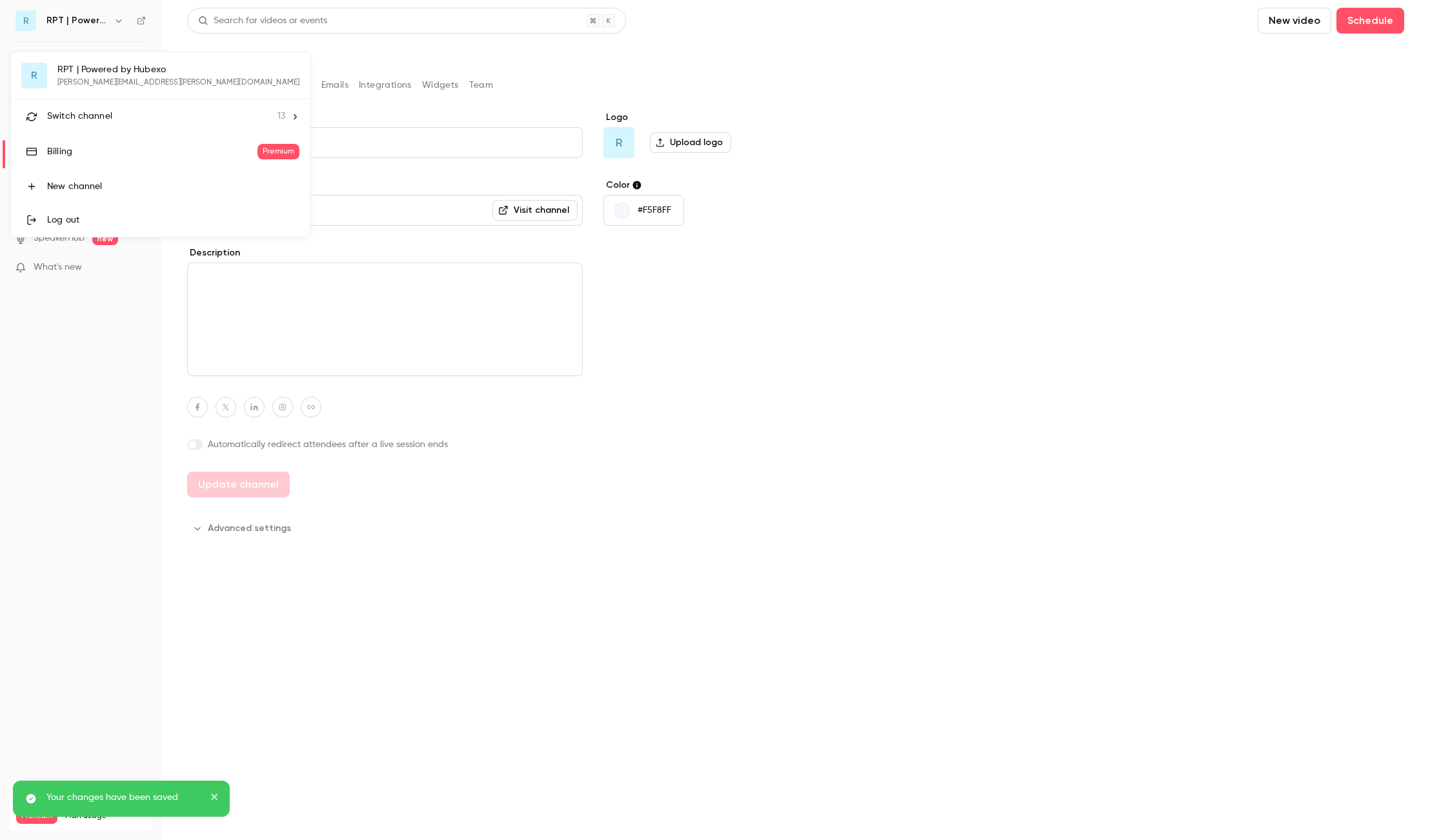
click at [119, 66] on div "R RPT | Powered by [PERSON_NAME] [PERSON_NAME][EMAIL_ADDRESS][PERSON_NAME][DOMA…" at bounding box center [160, 145] width 299 height 185
click at [143, 81] on div "R RPT | Powered by [PERSON_NAME] [PERSON_NAME][EMAIL_ADDRESS][PERSON_NAME][DOMA…" at bounding box center [160, 145] width 299 height 185
click at [135, 116] on div "Switch channel 13" at bounding box center [166, 116] width 238 height 14
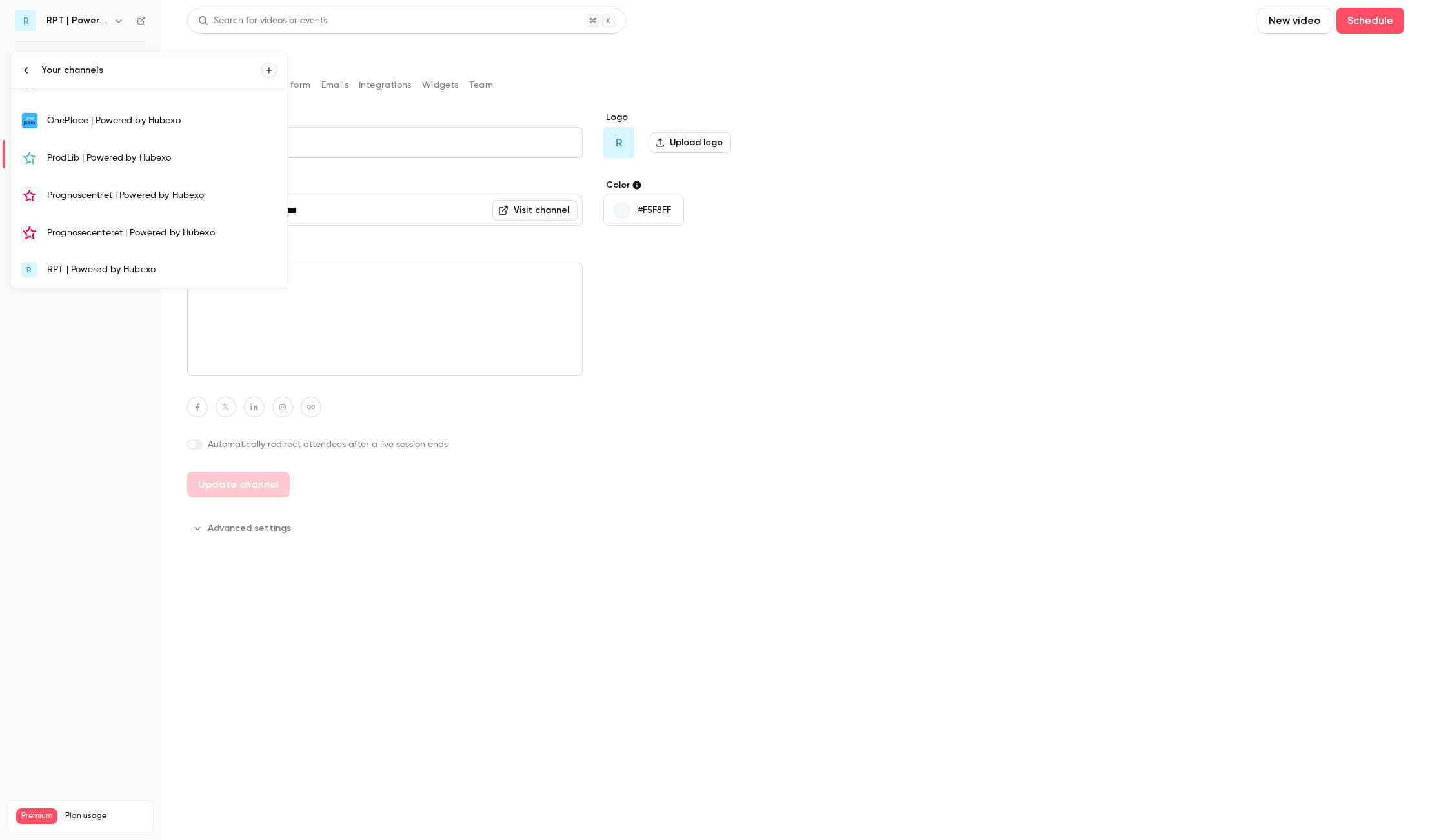
scroll to position [283, 0]
click at [760, 295] on div at bounding box center [715, 420] width 1430 height 840
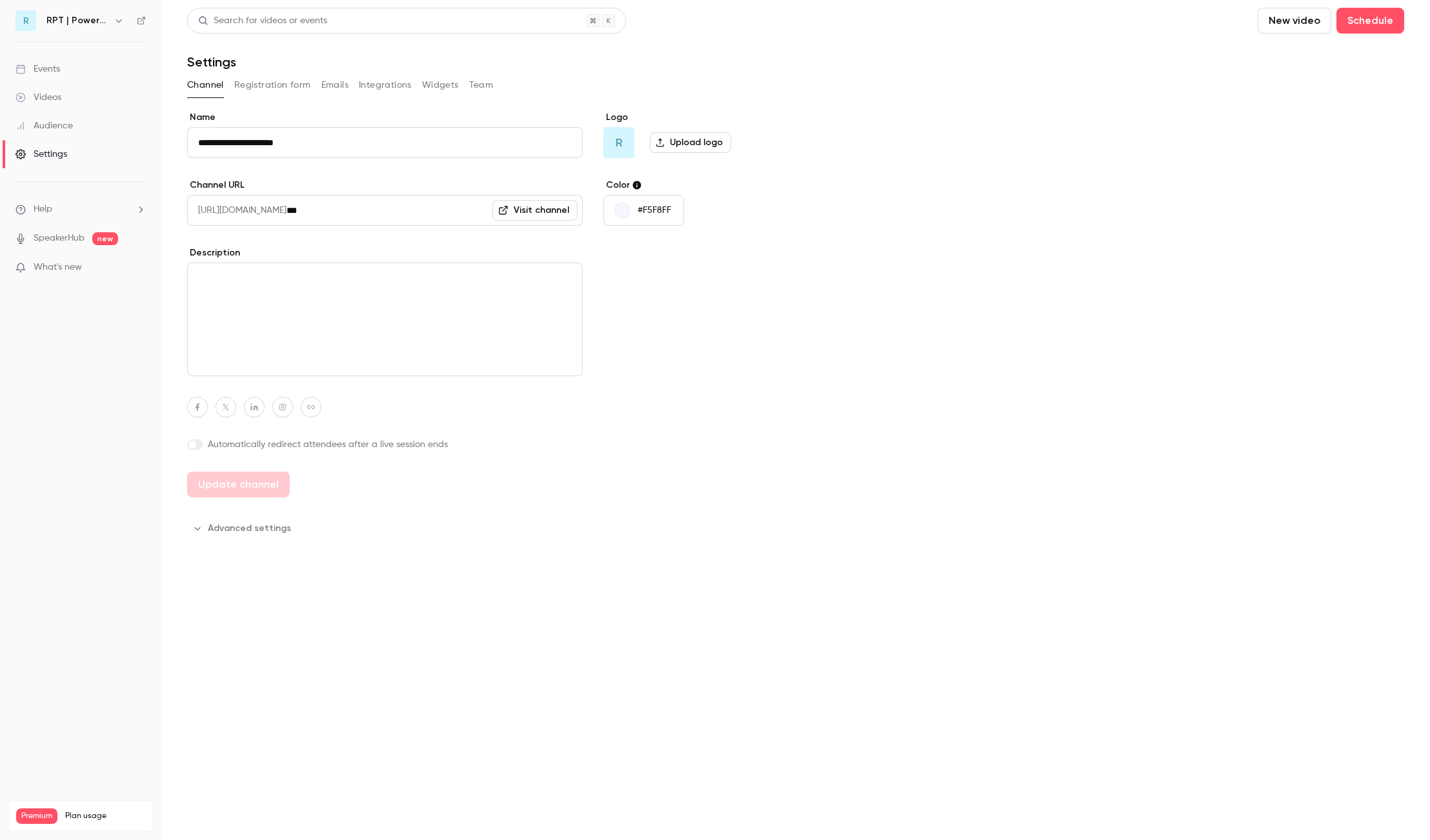
click at [831, 290] on div "**********" at bounding box center [795, 325] width 1217 height 428
